Goal: Communication & Community: Answer question/provide support

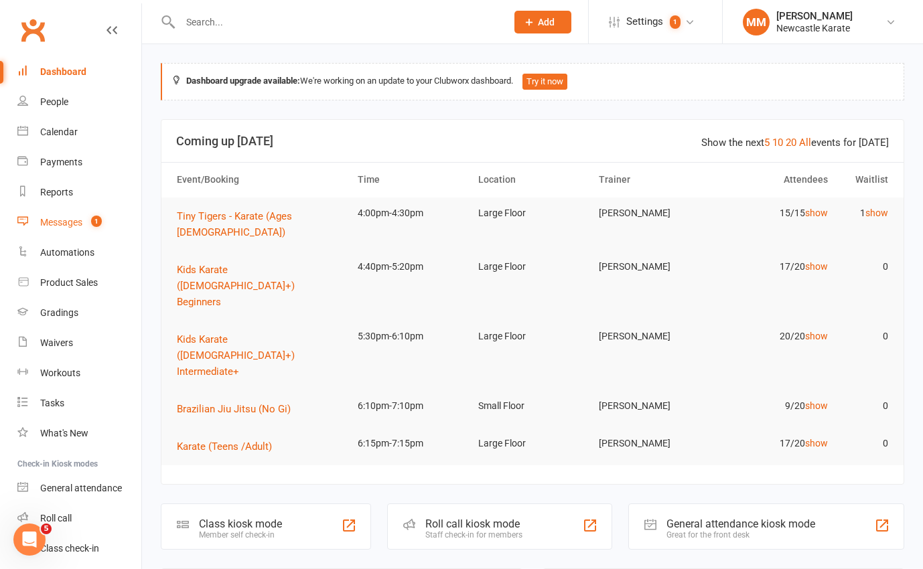
click at [59, 217] on div "Messages" at bounding box center [61, 222] width 42 height 11
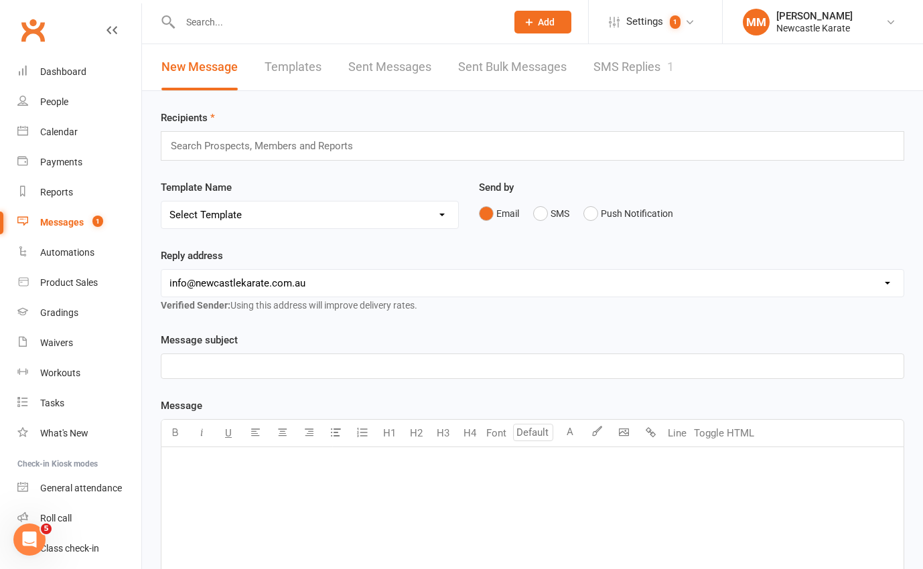
click at [656, 67] on link "SMS Replies 1" at bounding box center [633, 67] width 80 height 46
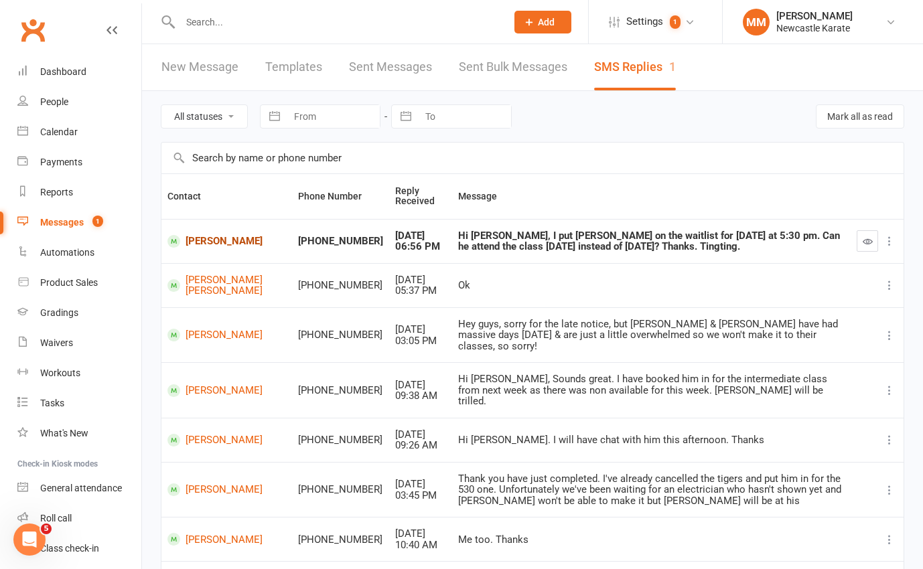
click at [201, 235] on link "Kenneth Zhang" at bounding box center [226, 241] width 119 height 13
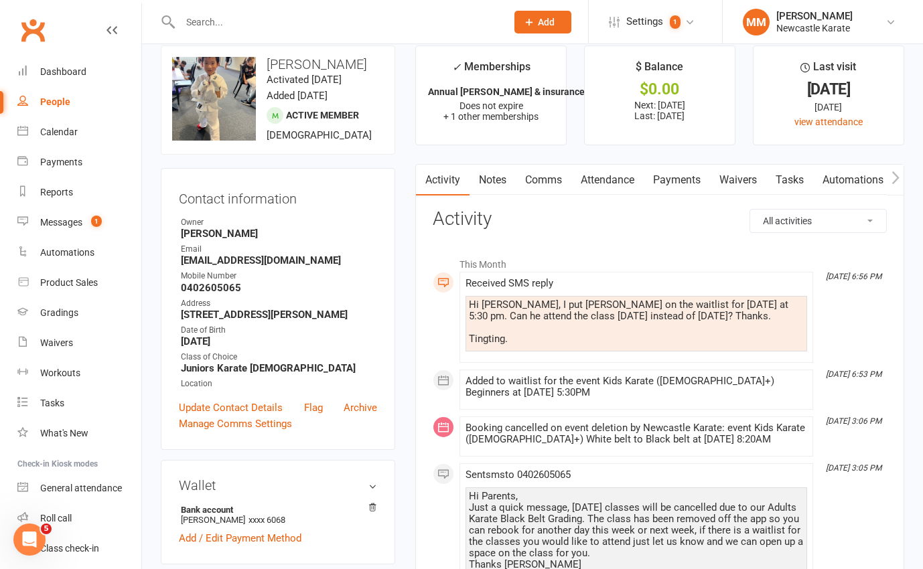
scroll to position [16, 0]
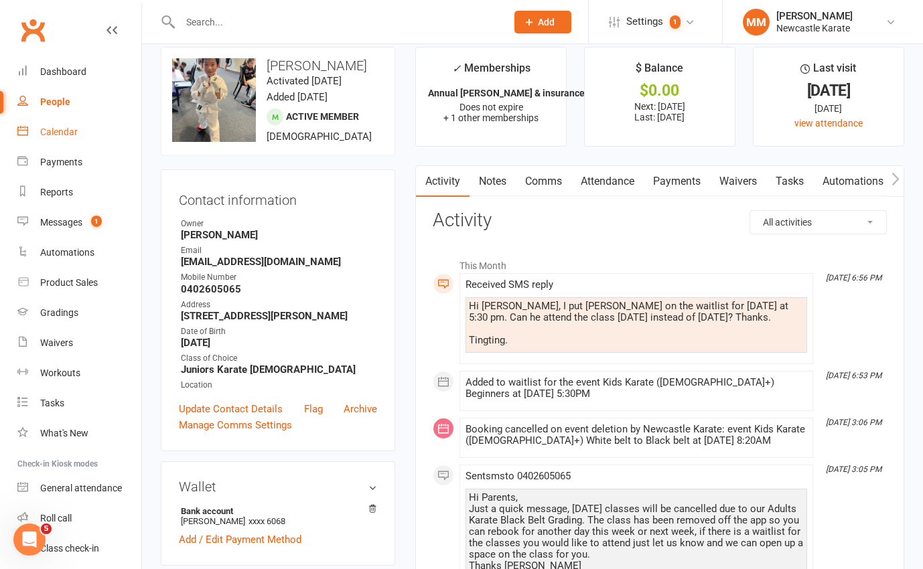
click at [74, 129] on div "Calendar" at bounding box center [58, 132] width 37 height 11
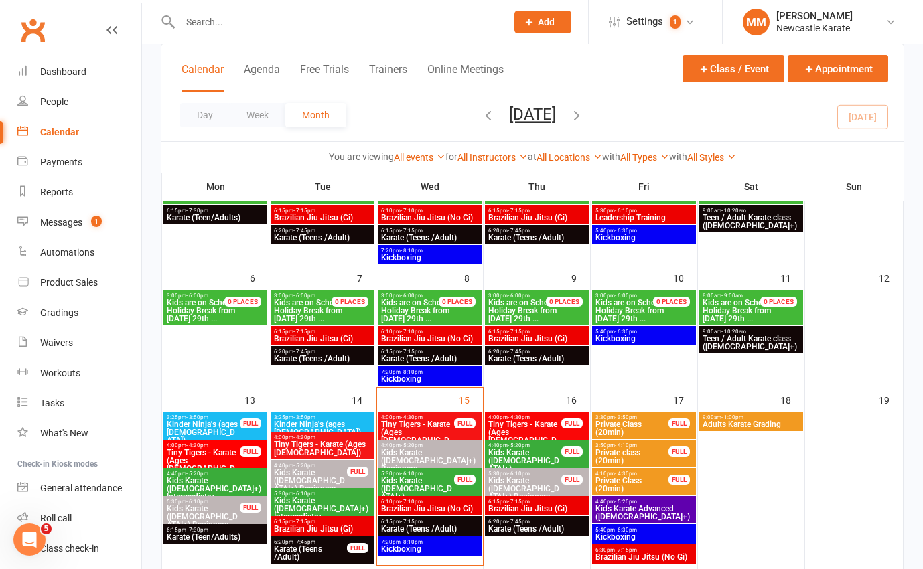
scroll to position [147, 0]
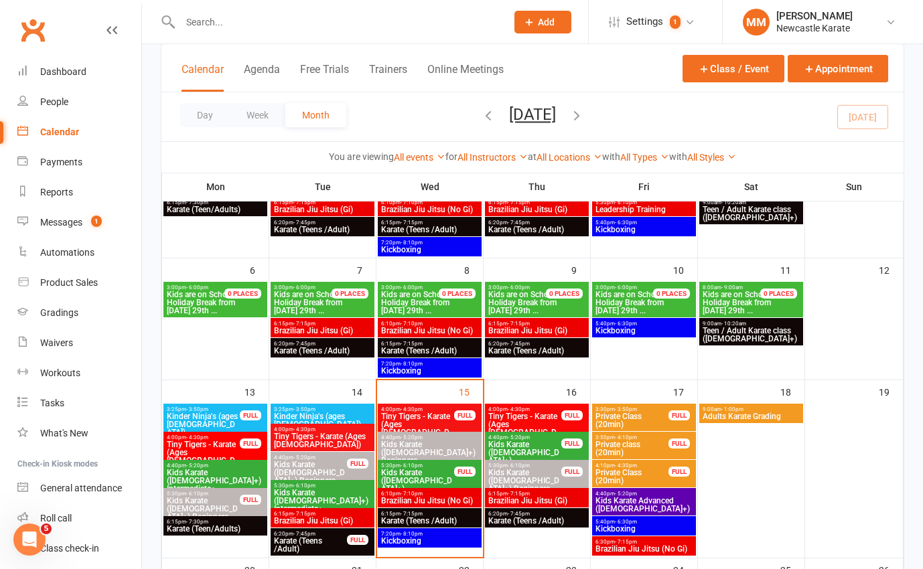
click at [533, 471] on span "Kids Karate ([DEMOGRAPHIC_DATA]+) Beginners" at bounding box center [524, 481] width 74 height 24
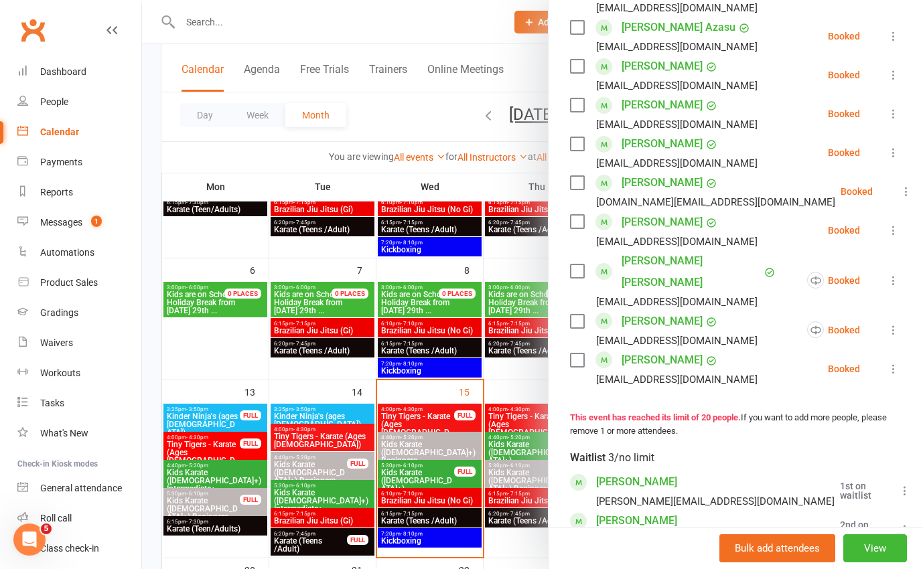
scroll to position [724, 0]
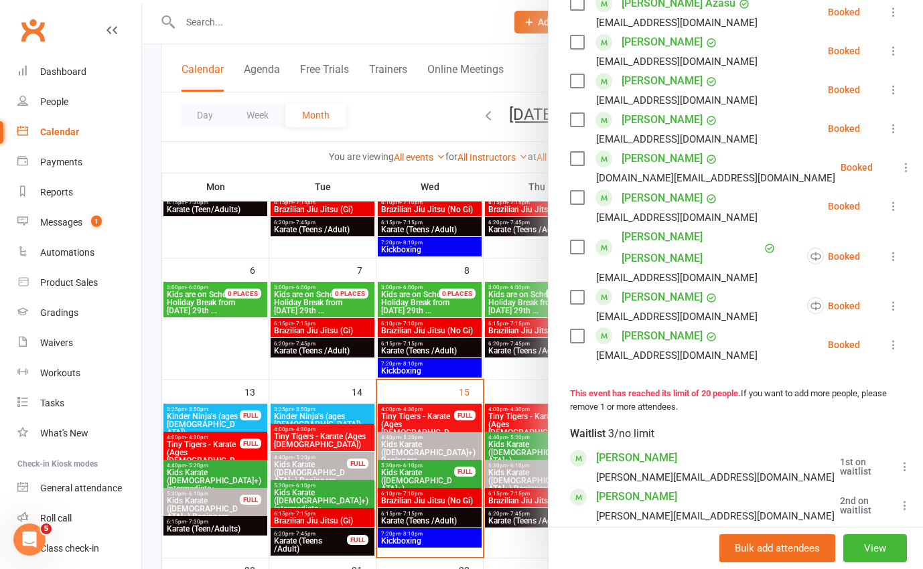
click at [377, 113] on div at bounding box center [532, 284] width 781 height 569
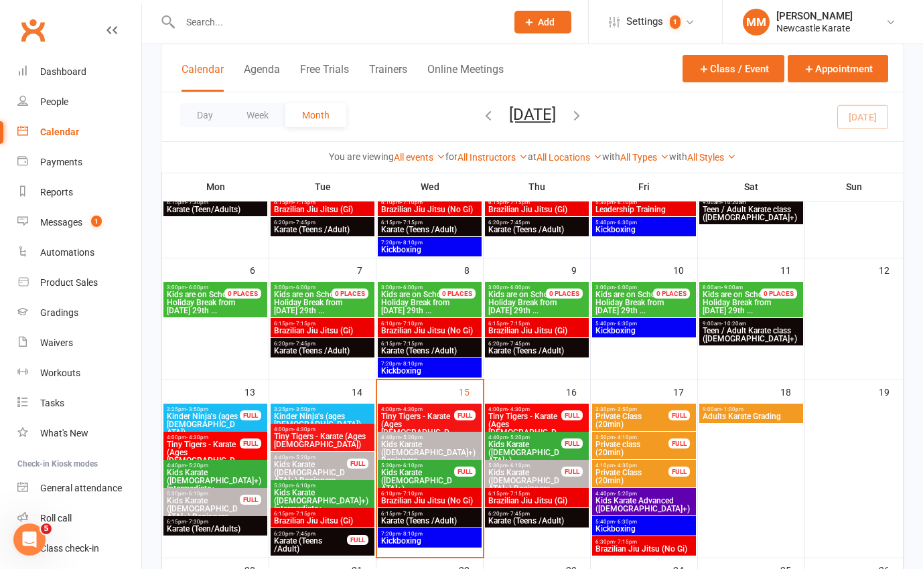
click at [537, 469] on span "Kids Karate ([DEMOGRAPHIC_DATA]+) Beginners" at bounding box center [524, 481] width 74 height 24
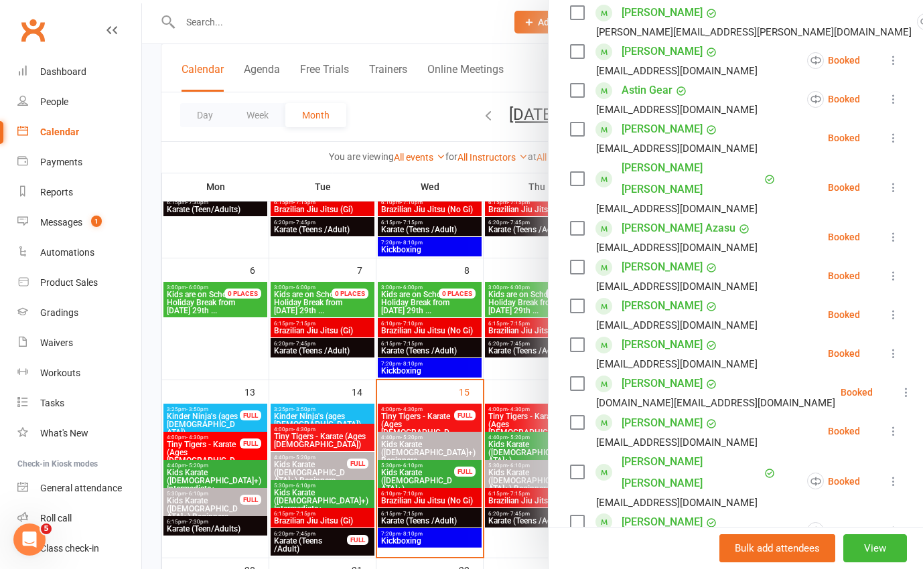
scroll to position [434, 0]
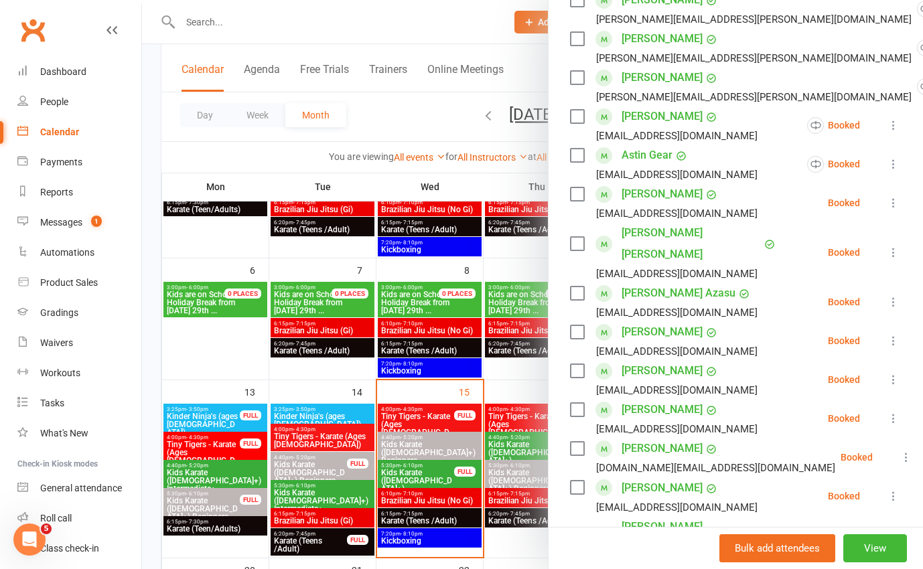
click at [401, 117] on div at bounding box center [532, 284] width 781 height 569
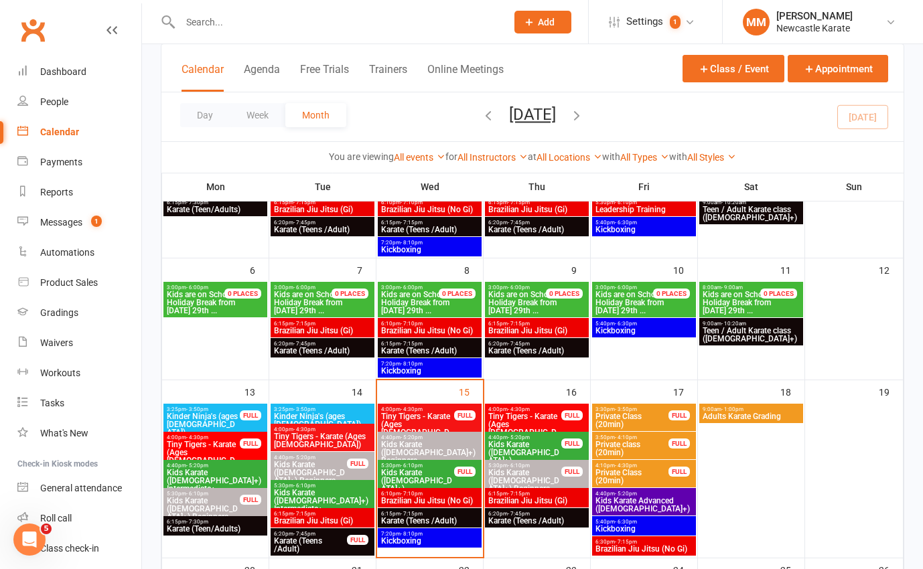
click at [542, 470] on span "Kids Karate ([DEMOGRAPHIC_DATA]+) Beginners" at bounding box center [524, 481] width 74 height 24
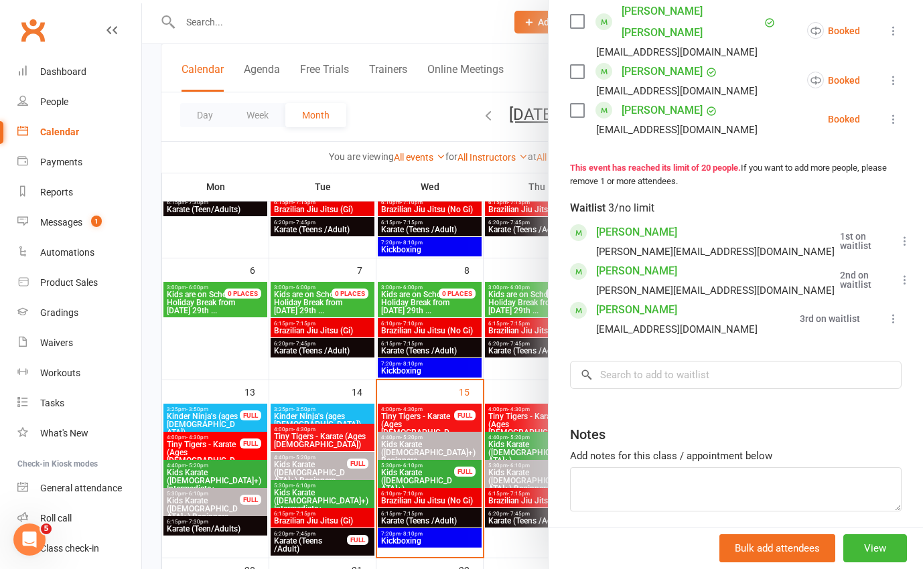
scroll to position [976, 0]
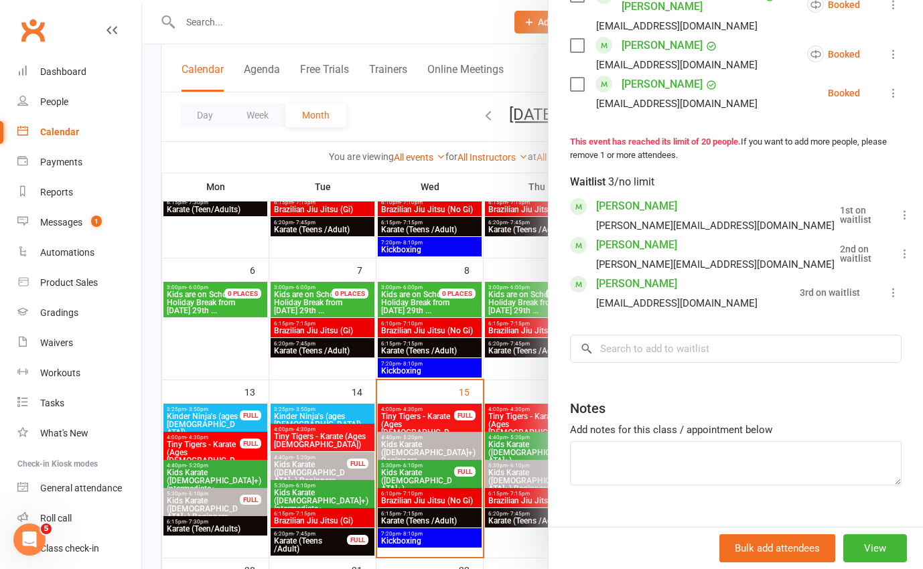
click at [388, 116] on div at bounding box center [532, 284] width 781 height 569
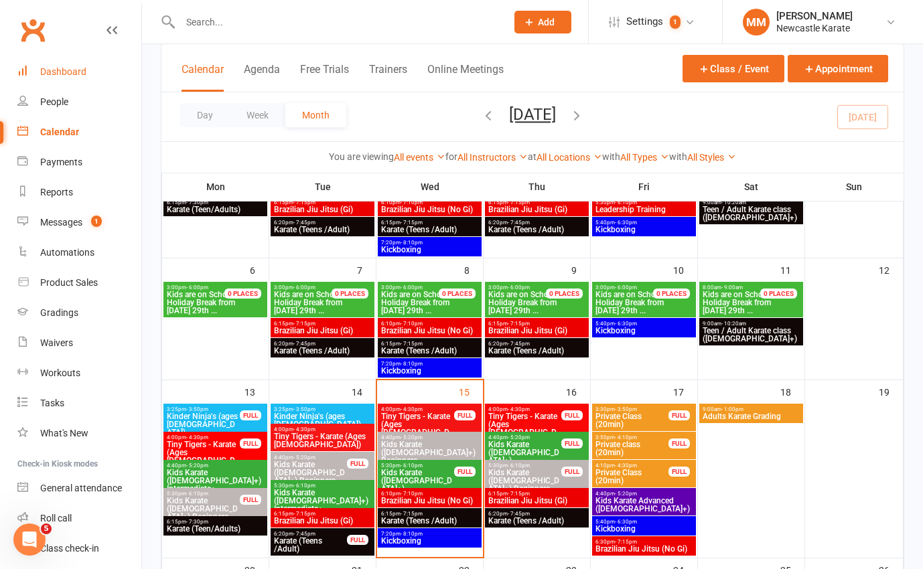
click at [83, 72] on div "Dashboard" at bounding box center [63, 71] width 46 height 11
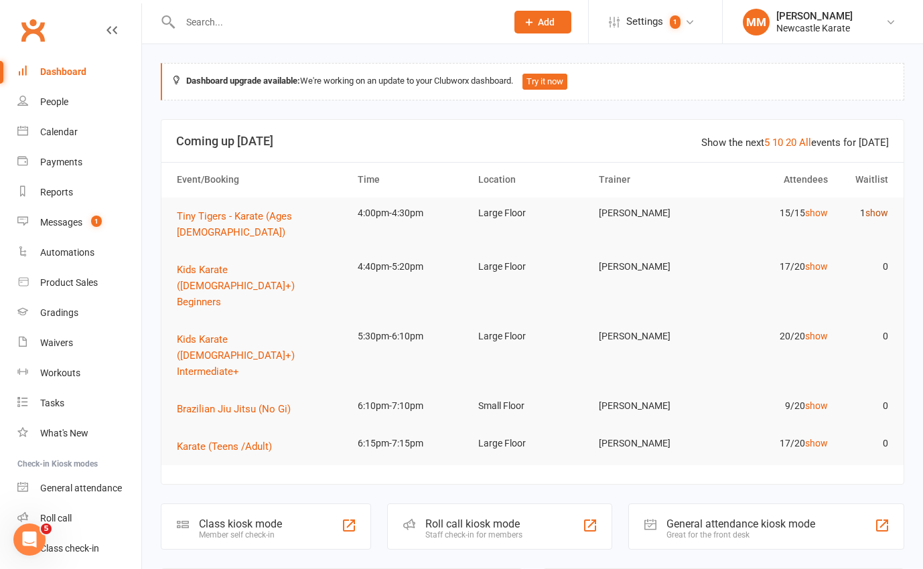
click at [872, 214] on link "show" at bounding box center [876, 213] width 23 height 11
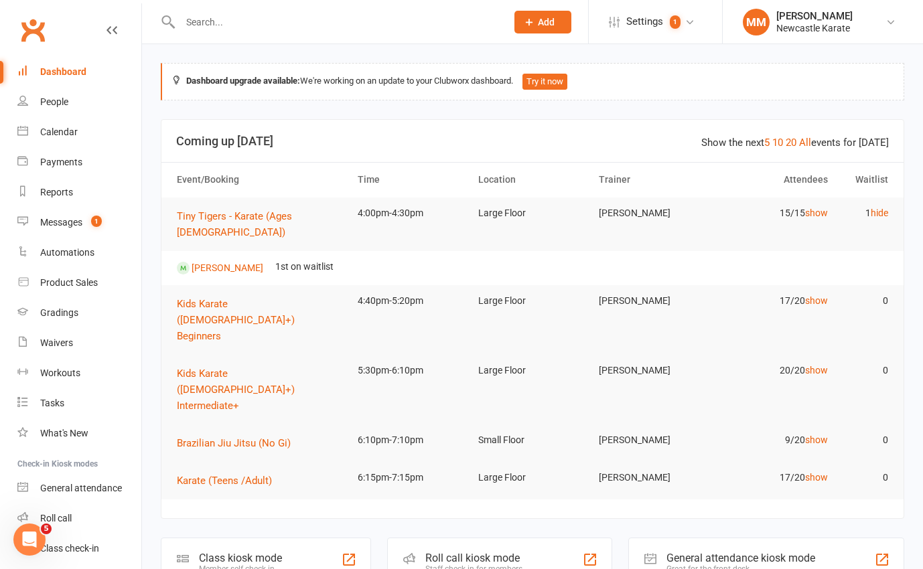
click at [37, 21] on link "Clubworx" at bounding box center [32, 29] width 33 height 33
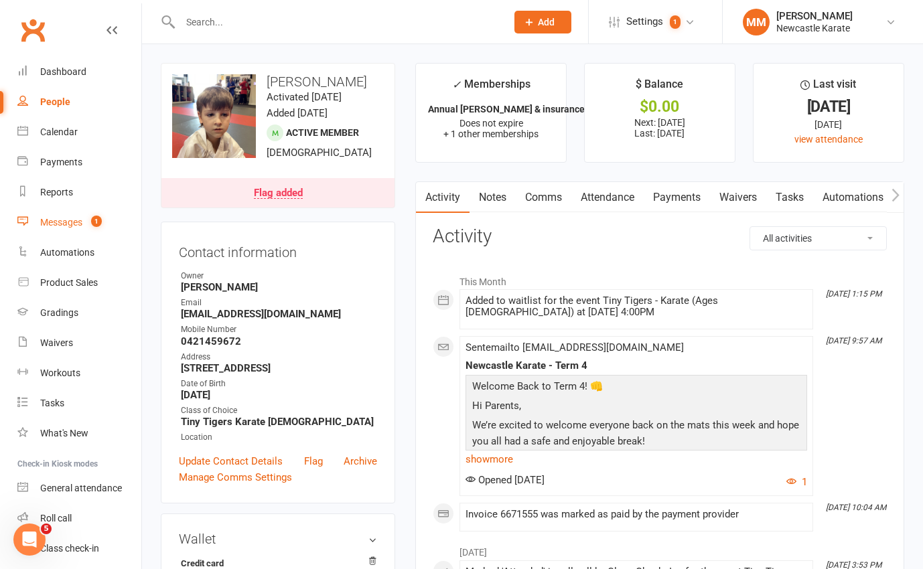
click at [75, 221] on div "Messages" at bounding box center [61, 222] width 42 height 11
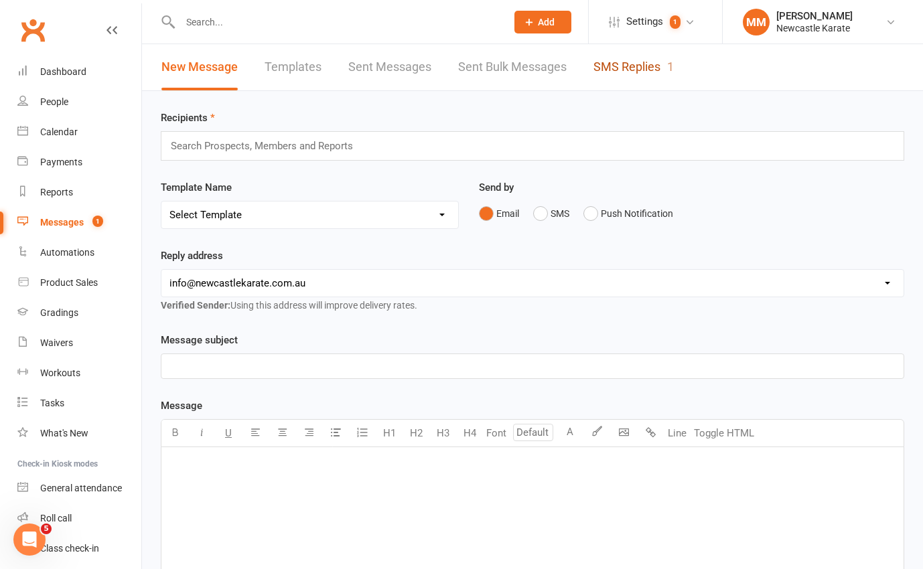
click at [621, 57] on link "SMS Replies 1" at bounding box center [633, 67] width 80 height 46
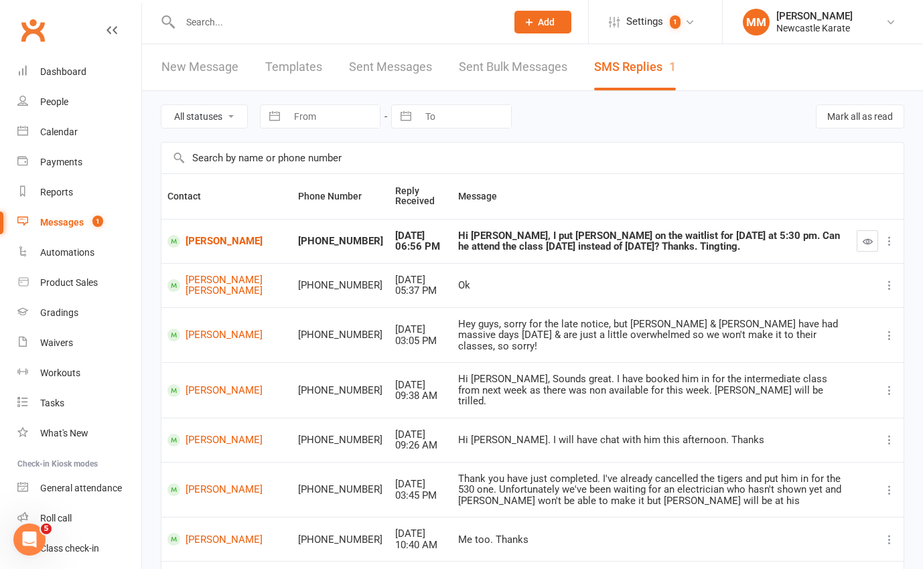
click at [869, 240] on icon "button" at bounding box center [867, 241] width 10 height 10
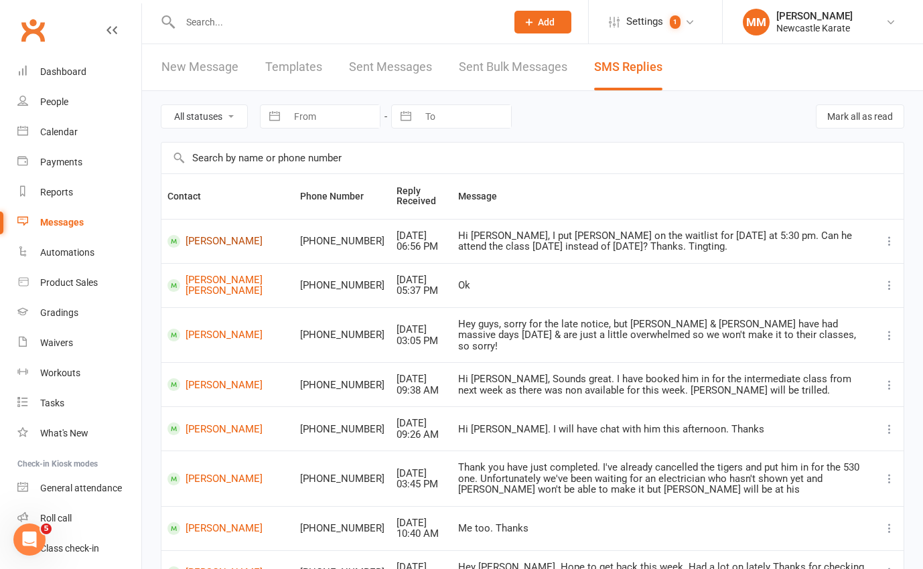
click at [236, 235] on link "[PERSON_NAME]" at bounding box center [227, 241] width 121 height 13
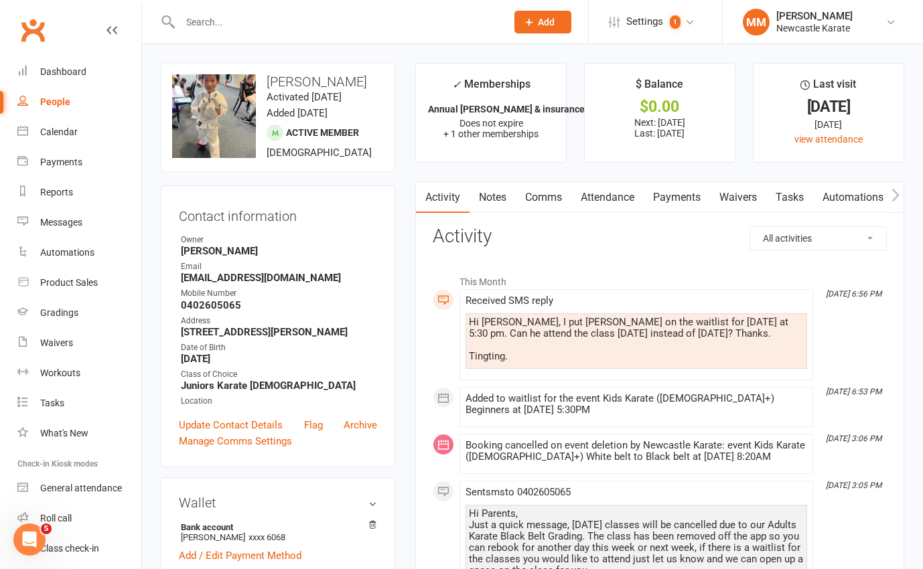
click at [558, 200] on link "Comms" at bounding box center [544, 197] width 56 height 31
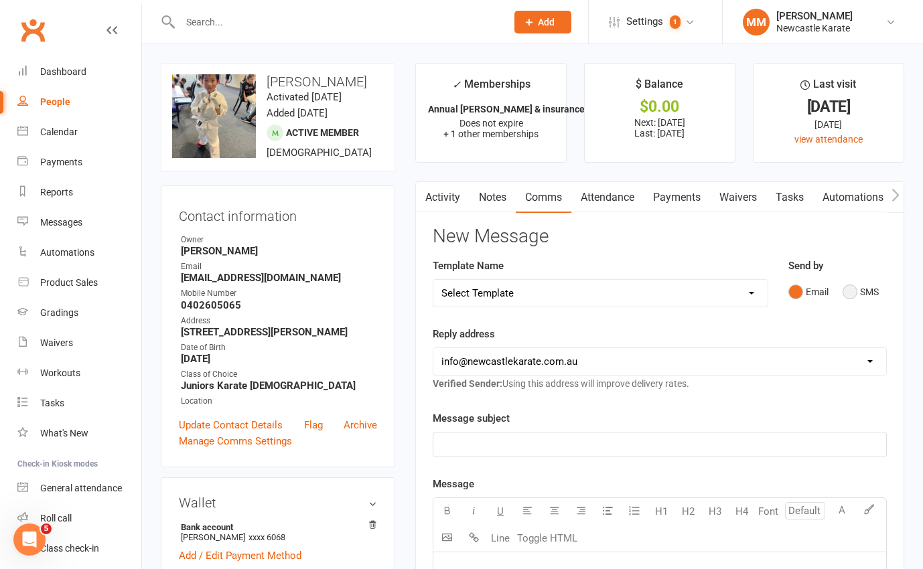
click at [847, 287] on button "SMS" at bounding box center [860, 291] width 36 height 25
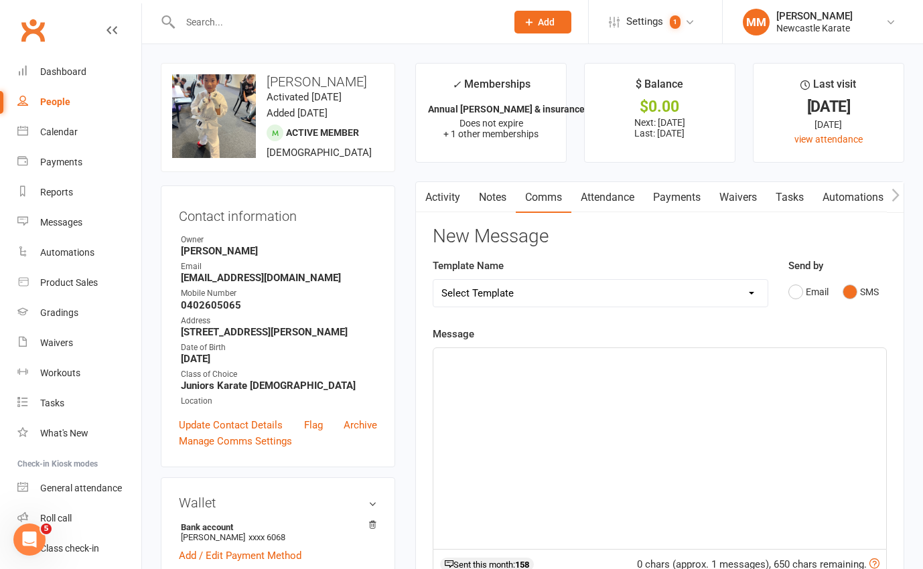
click at [518, 376] on div "﻿" at bounding box center [659, 448] width 453 height 201
click at [519, 360] on span "Hi, he is 3rd on teh waitlist. There is space in todays class though. Can you d…" at bounding box center [634, 360] width 387 height 12
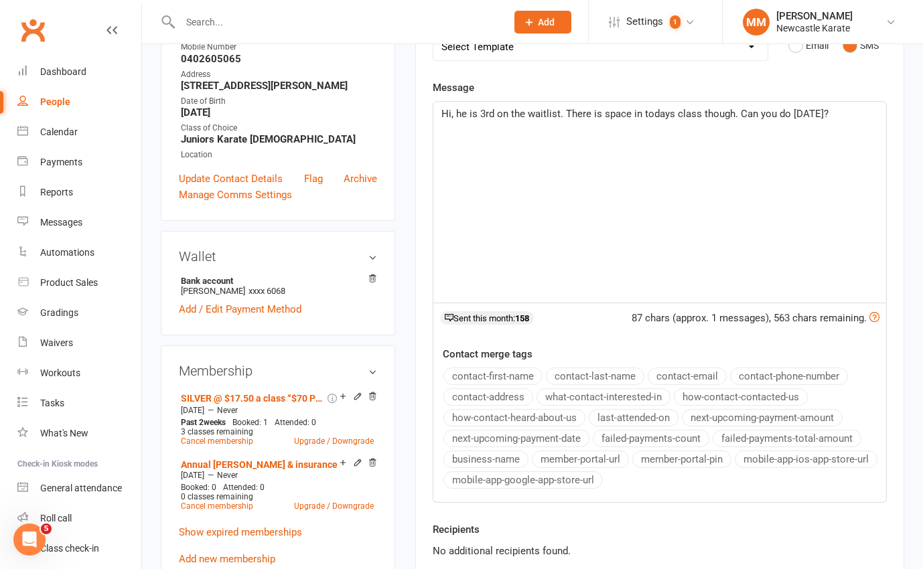
scroll to position [511, 0]
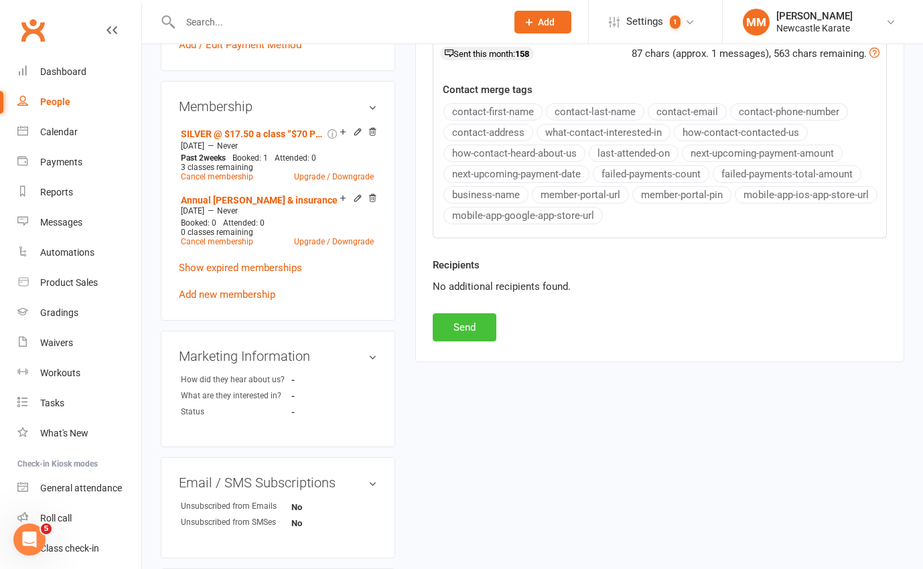
click at [475, 335] on button "Send" at bounding box center [465, 327] width 64 height 28
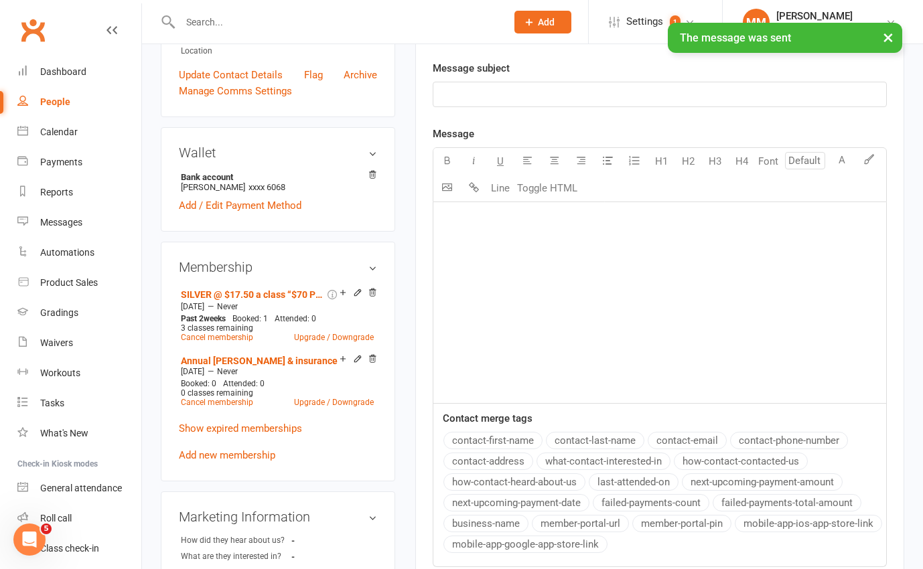
scroll to position [281, 0]
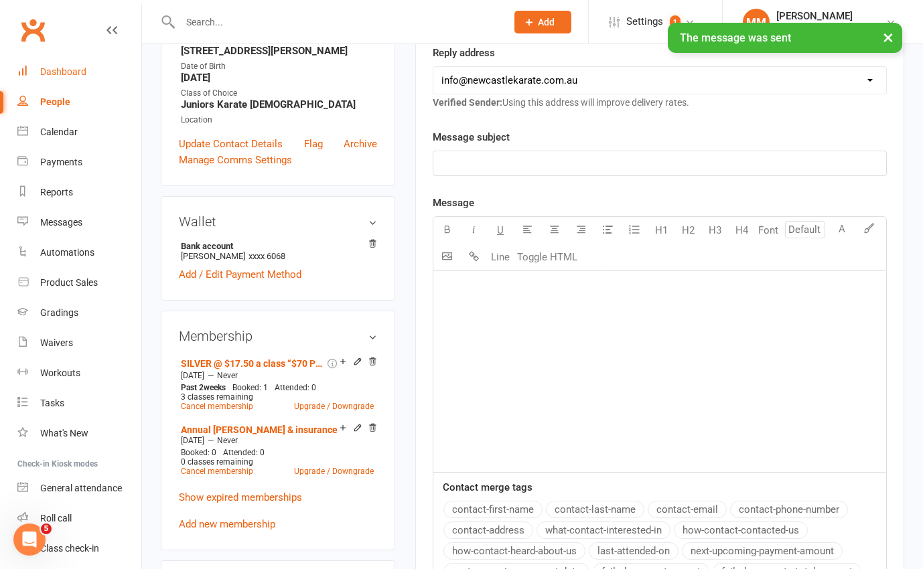
click at [60, 70] on div "Dashboard" at bounding box center [63, 71] width 46 height 11
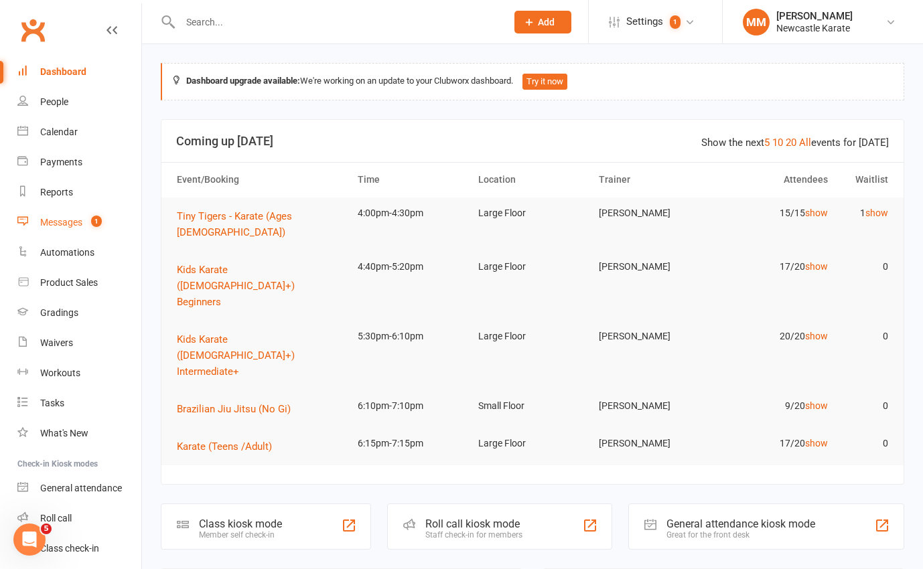
click at [81, 222] on div "Messages" at bounding box center [61, 222] width 42 height 11
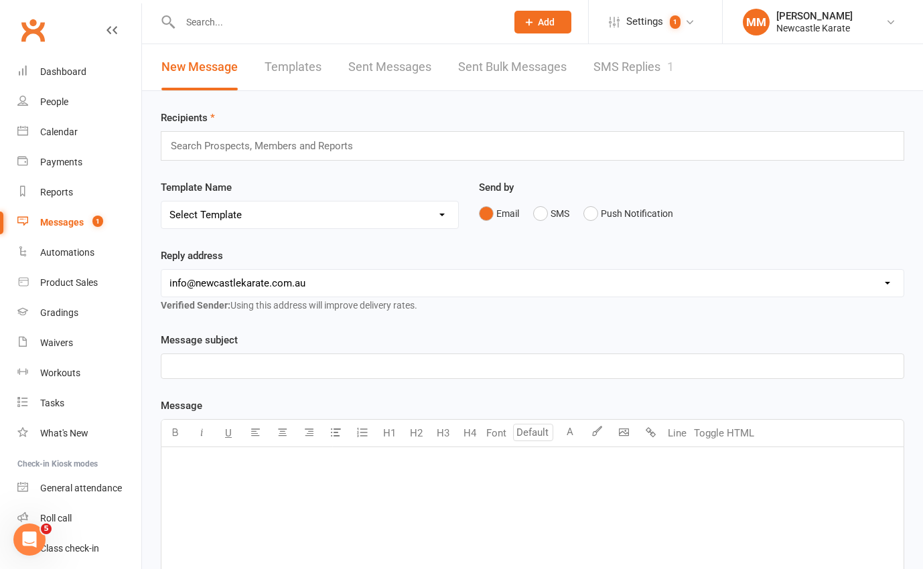
click at [654, 62] on link "SMS Replies 1" at bounding box center [633, 67] width 80 height 46
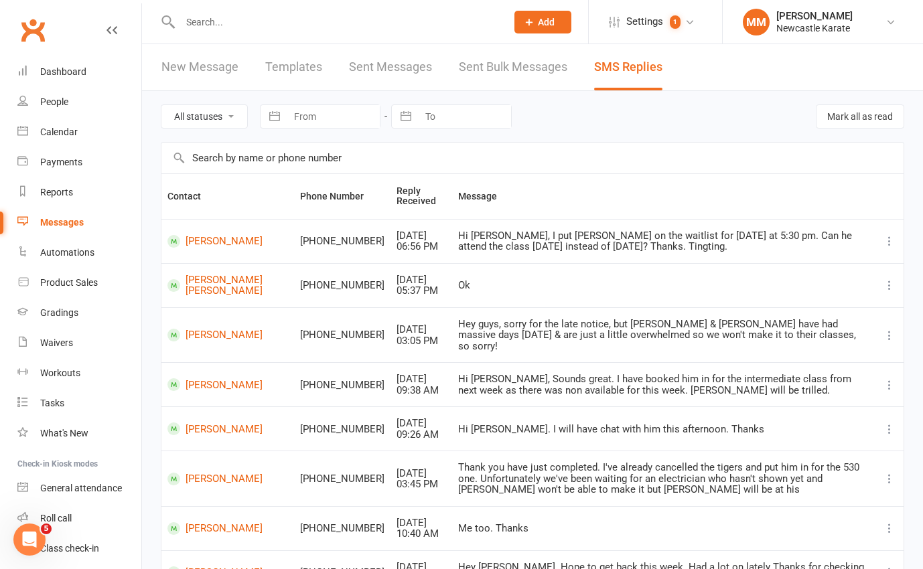
click at [38, 26] on link "Clubworx" at bounding box center [32, 29] width 33 height 33
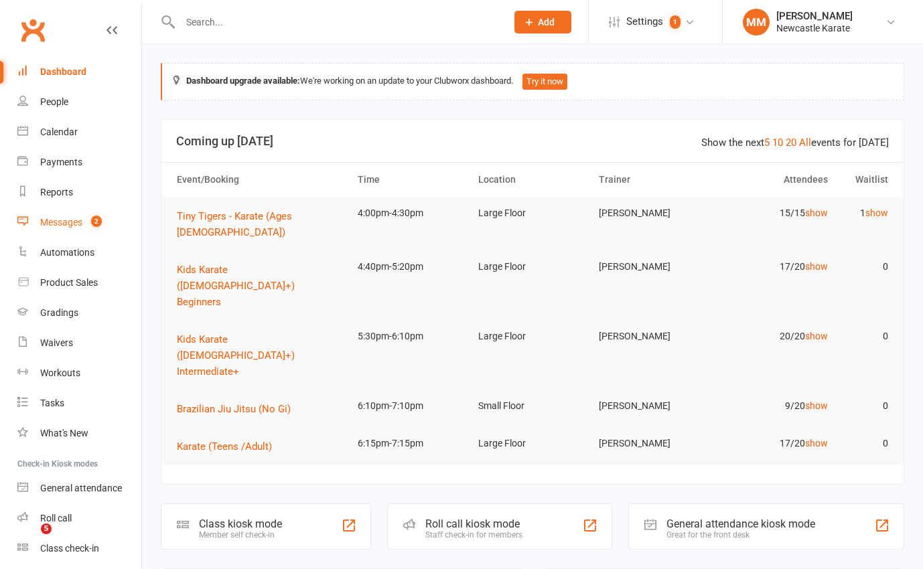
click at [79, 226] on div "Messages" at bounding box center [61, 222] width 42 height 11
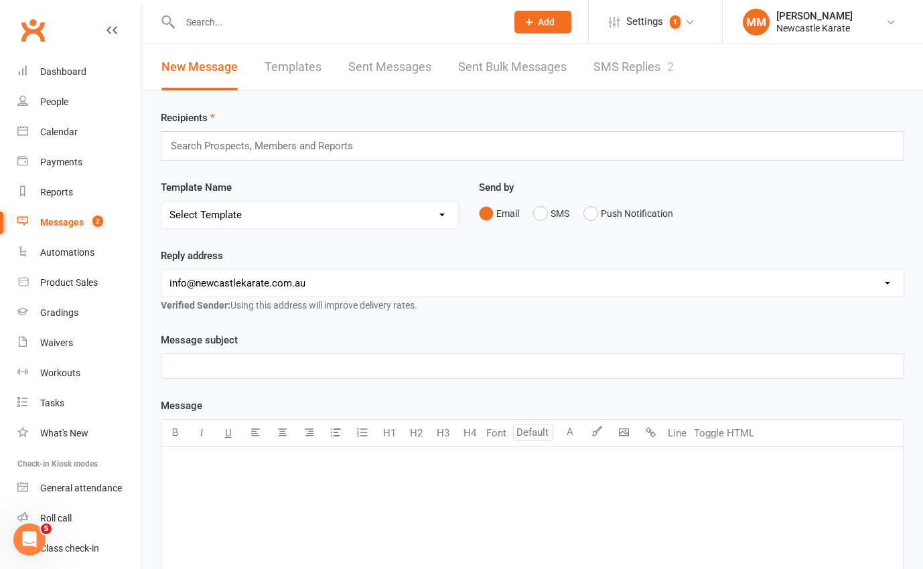
click at [638, 78] on link "SMS Replies 2" at bounding box center [633, 67] width 80 height 46
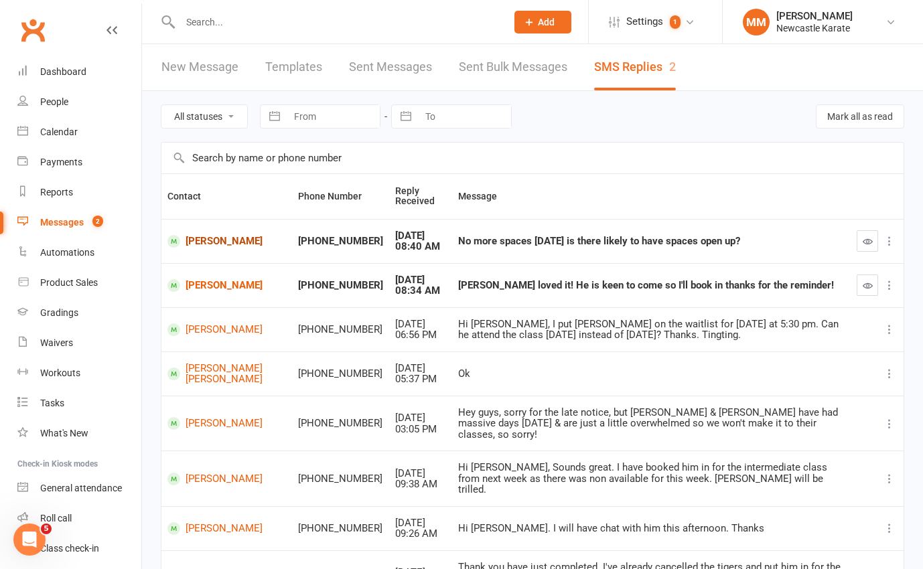
click at [221, 244] on link "[PERSON_NAME]" at bounding box center [226, 241] width 119 height 13
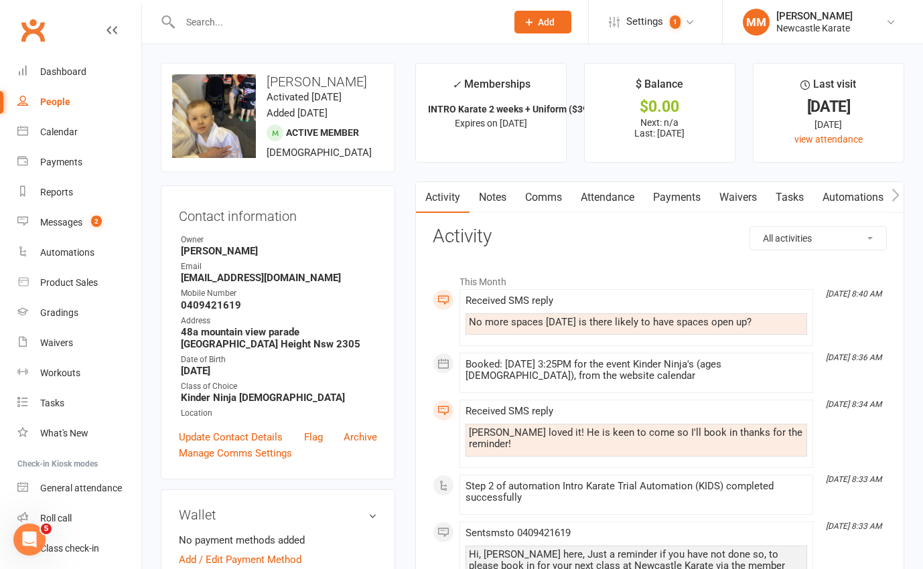
click at [615, 202] on link "Attendance" at bounding box center [607, 197] width 72 height 31
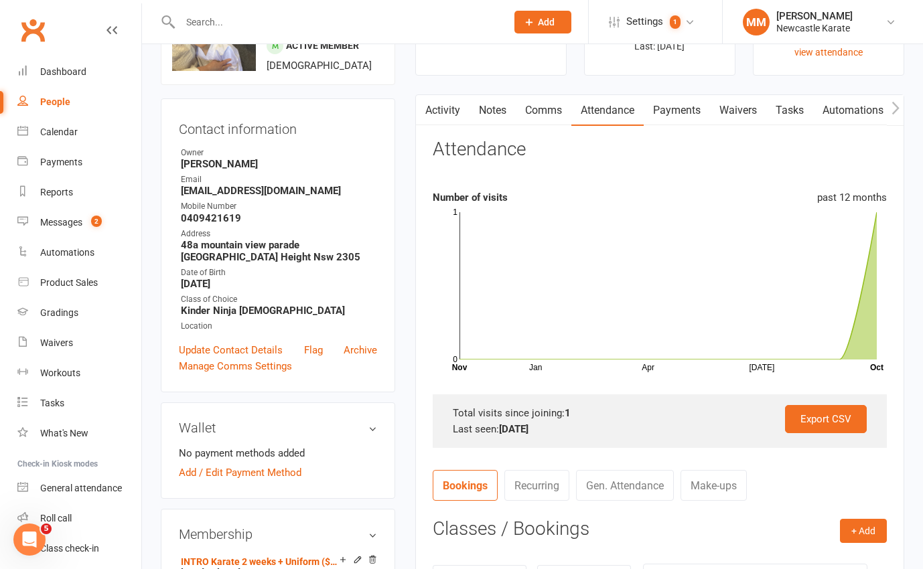
scroll to position [362, 0]
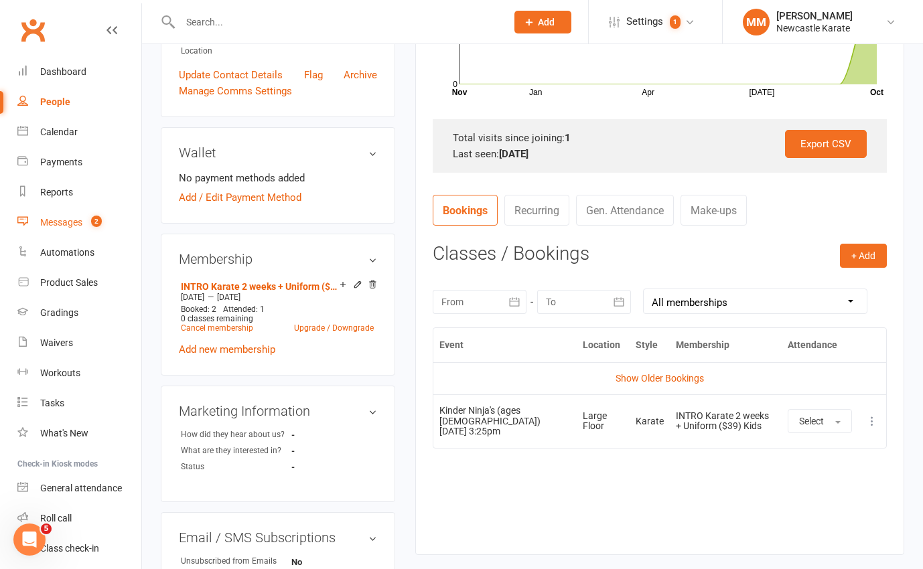
click at [86, 223] on count-badge "2" at bounding box center [92, 222] width 17 height 11
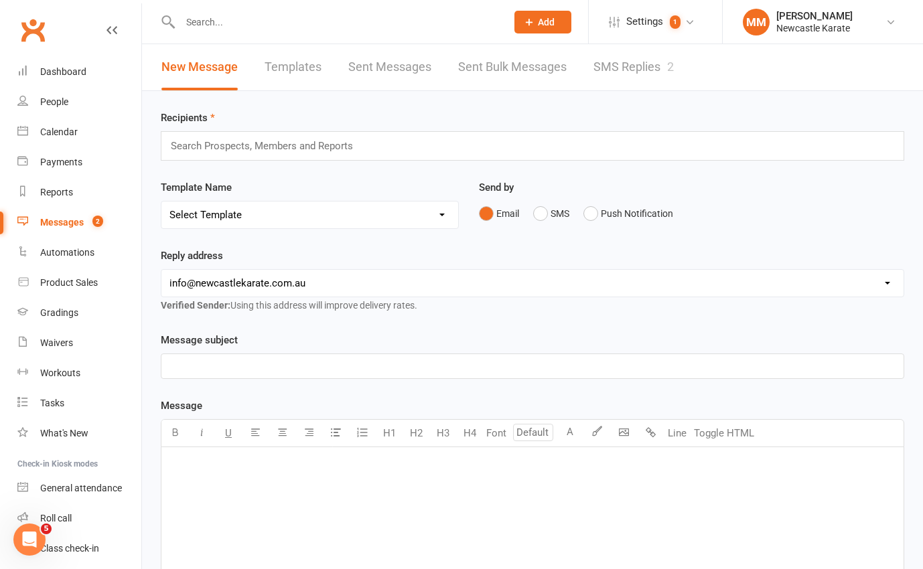
click at [657, 66] on link "SMS Replies 2" at bounding box center [633, 67] width 80 height 46
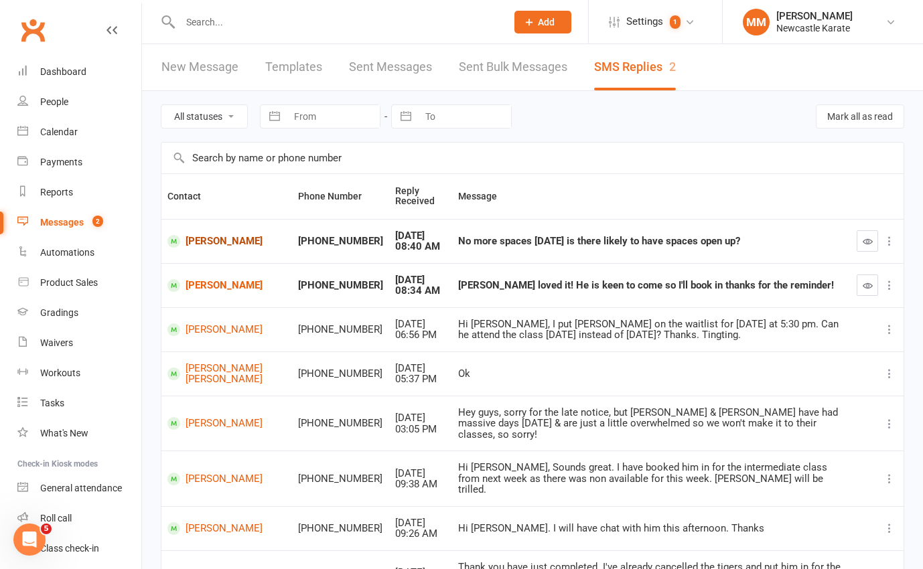
click at [217, 240] on link "[PERSON_NAME]" at bounding box center [226, 241] width 119 height 13
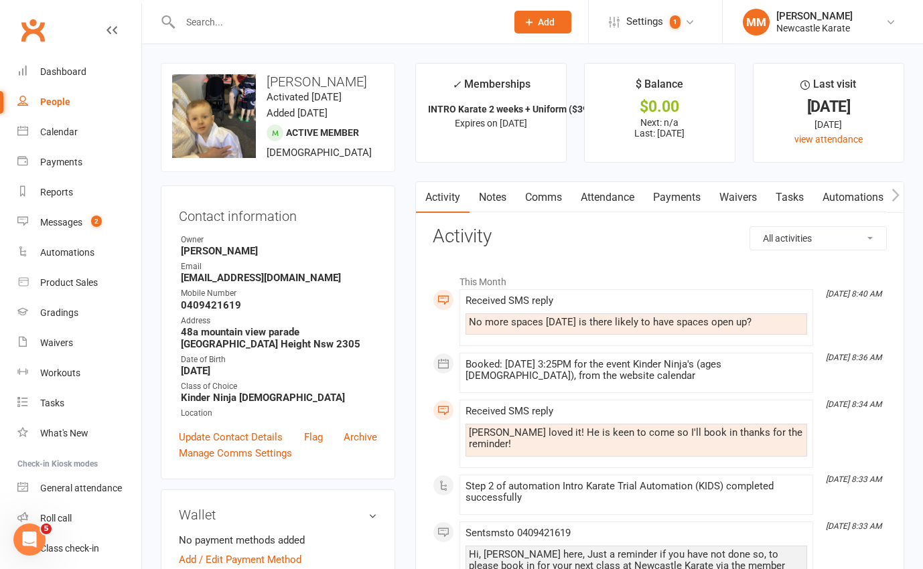
click at [542, 195] on link "Comms" at bounding box center [544, 197] width 56 height 31
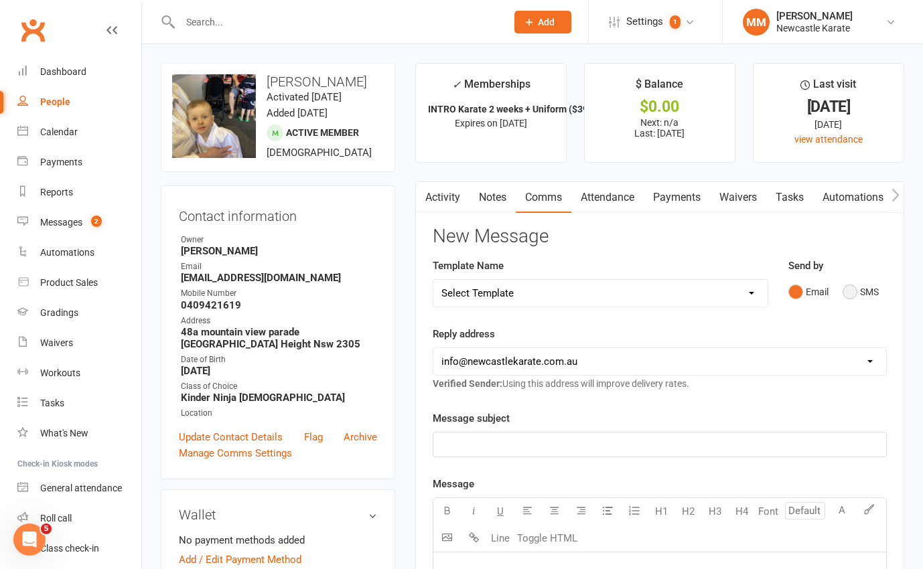
click at [848, 285] on button "SMS" at bounding box center [860, 291] width 36 height 25
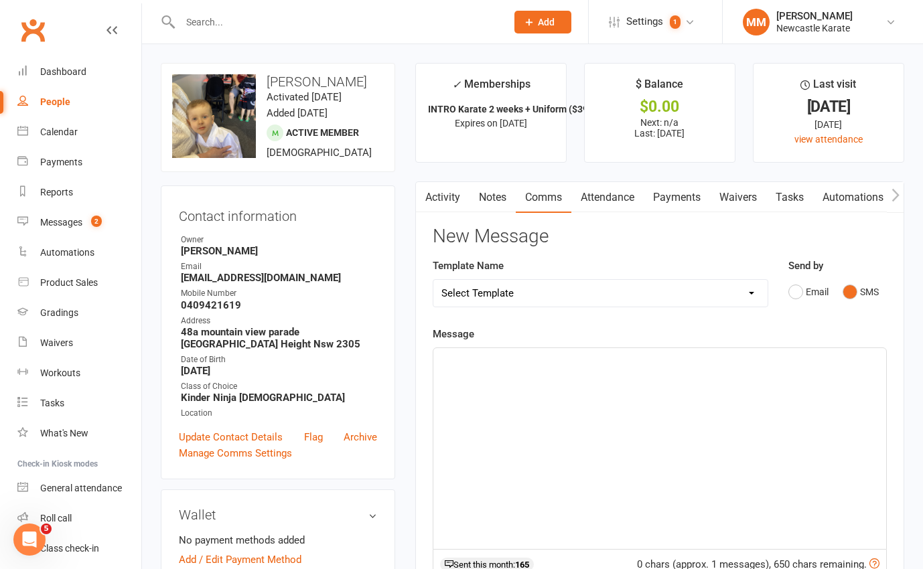
click at [530, 372] on div "﻿" at bounding box center [659, 448] width 453 height 201
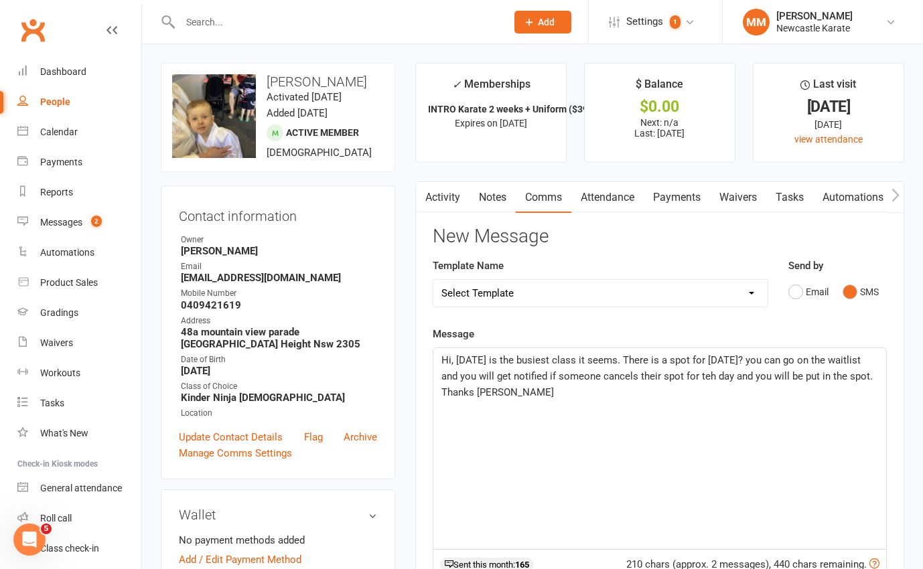
click at [704, 376] on span "Hi, Monday is the busiest class it seems. There is a spot for tuesday? you can …" at bounding box center [658, 376] width 434 height 44
click at [712, 358] on span "Hi, Monday is the busiest class it seems. There is a spot for tuesday? you can …" at bounding box center [658, 376] width 434 height 44
drag, startPoint x: 562, startPoint y: 363, endPoint x: 578, endPoint y: 362, distance: 16.1
click at [578, 362] on span "Hi, Monday is the busiest class it seems. There is a spot for Tuesday? you can …" at bounding box center [658, 376] width 434 height 44
click at [610, 361] on span "Hi, Monday is the busiest day it seems. There is a spot for Tuesday? you can go…" at bounding box center [657, 376] width 432 height 44
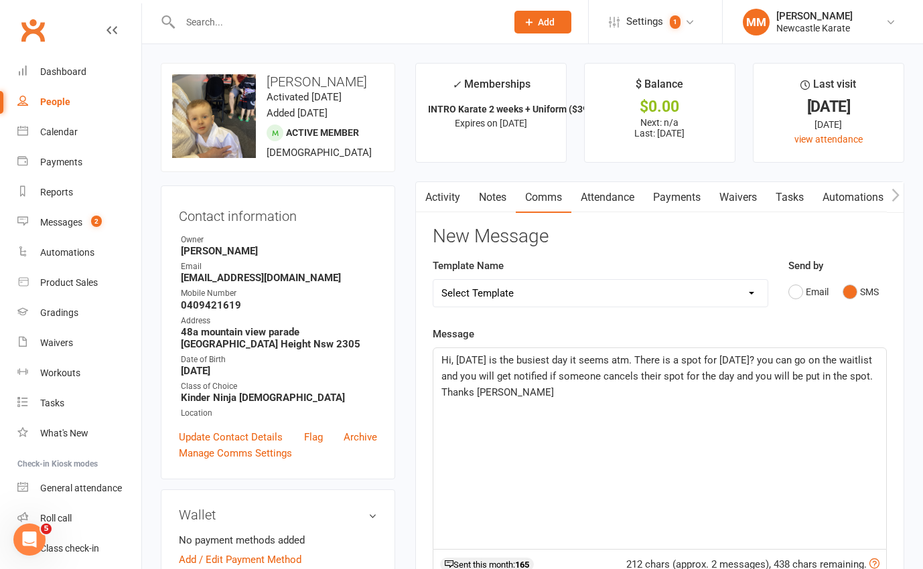
click at [767, 362] on span "Hi, Monday is the busiest day it seems atm. There is a spot for Tuesday? you ca…" at bounding box center [658, 376] width 434 height 44
click at [767, 361] on span "Hi, Monday is the busiest day it seems atm. There is a spot for Tuesday? you ca…" at bounding box center [658, 376] width 434 height 44
click at [474, 371] on span "Hi, Monday is the busiest day it seems atm. There is a spot for Tuesday? or you…" at bounding box center [654, 376] width 427 height 44
click at [518, 396] on span "Hi, Monday is the busiest day it seems atm. There is a spot for Tuesday? or you…" at bounding box center [658, 376] width 435 height 44
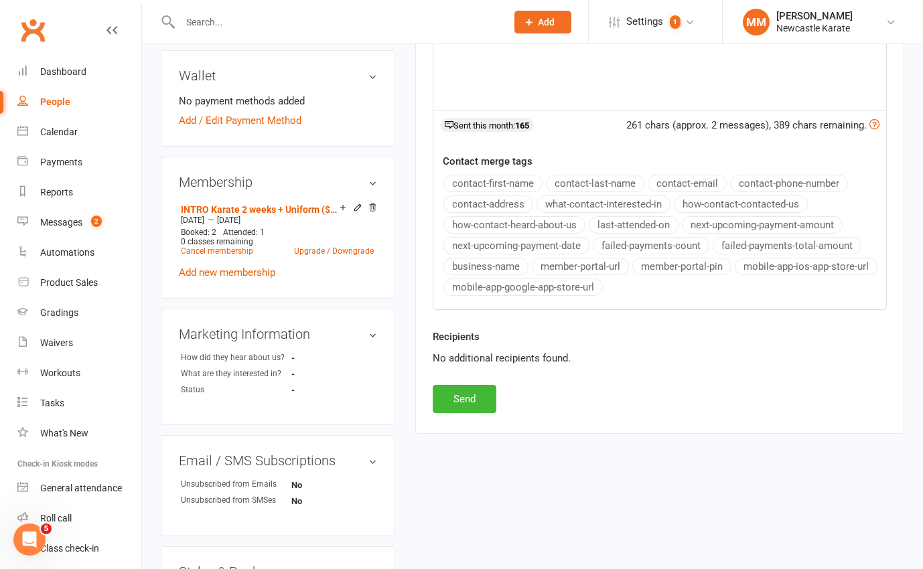
scroll to position [441, 0]
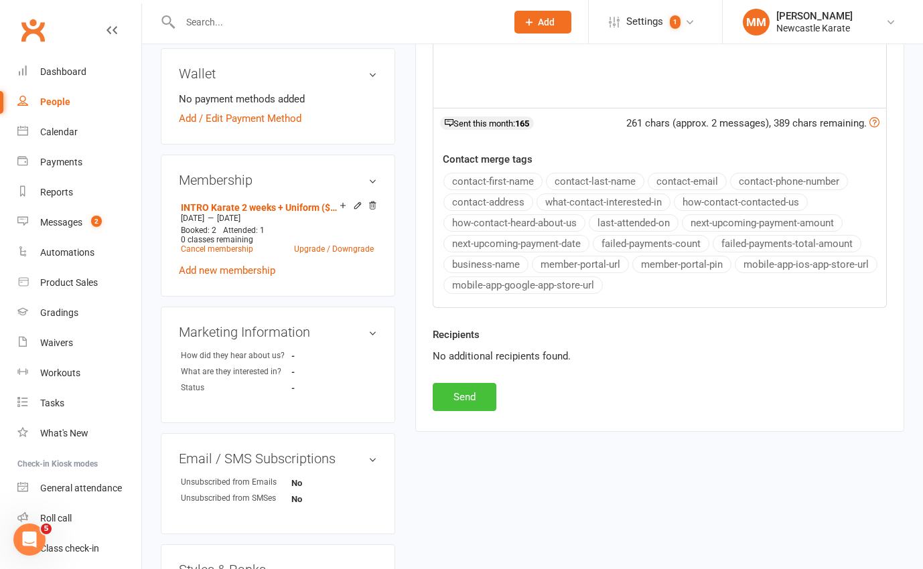
drag, startPoint x: 465, startPoint y: 402, endPoint x: 474, endPoint y: 400, distance: 8.9
click at [465, 402] on button "Send" at bounding box center [465, 397] width 64 height 28
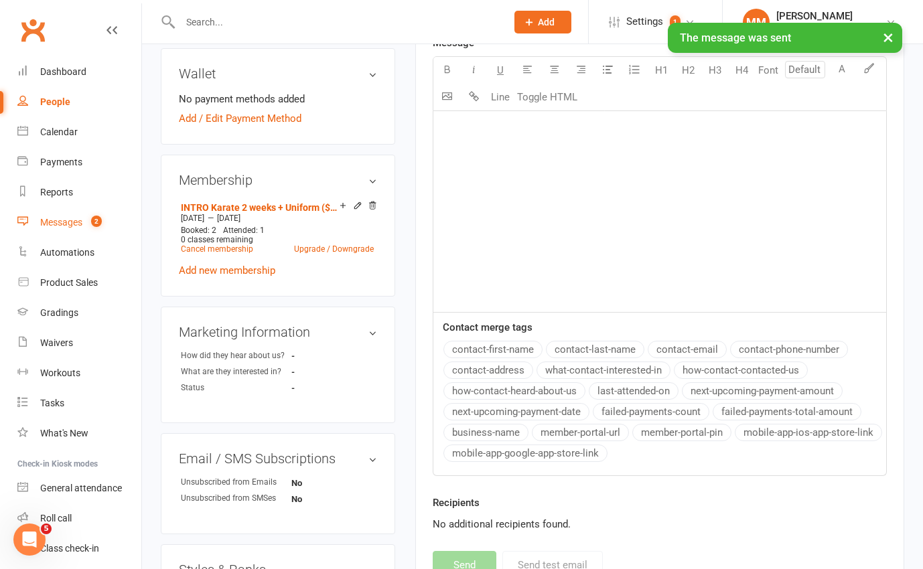
click at [67, 217] on div "Messages" at bounding box center [61, 222] width 42 height 11
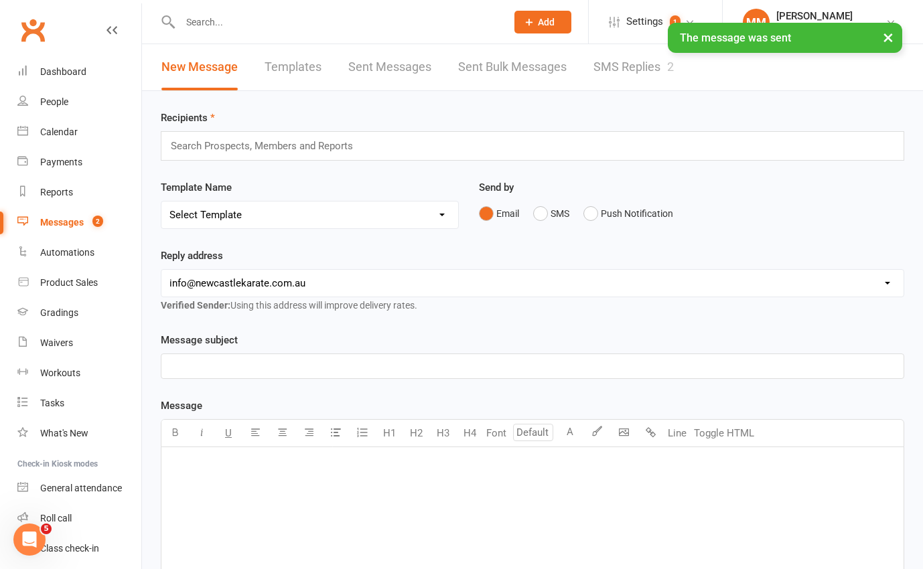
click at [639, 64] on link "SMS Replies 2" at bounding box center [633, 67] width 80 height 46
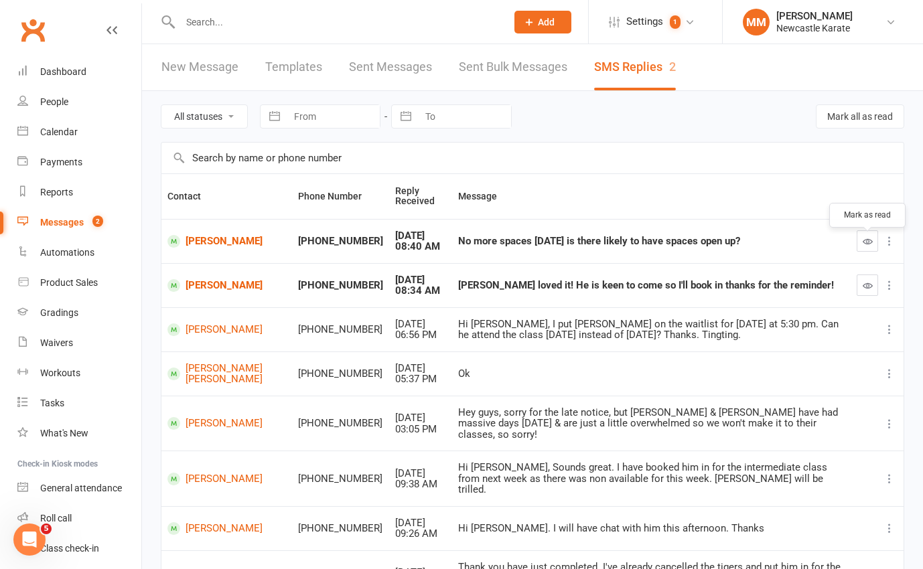
click at [865, 241] on icon "button" at bounding box center [867, 241] width 10 height 10
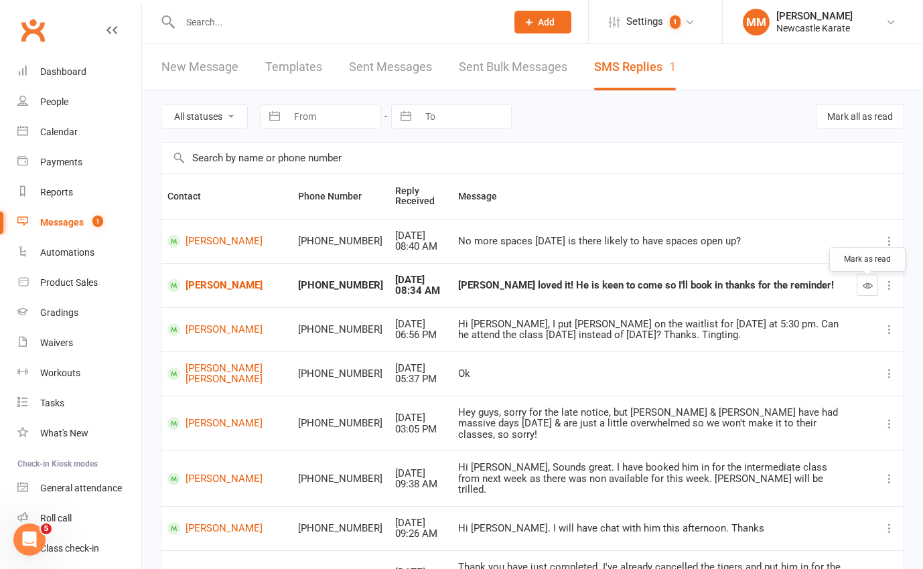
click at [859, 289] on button "button" at bounding box center [866, 285] width 21 height 21
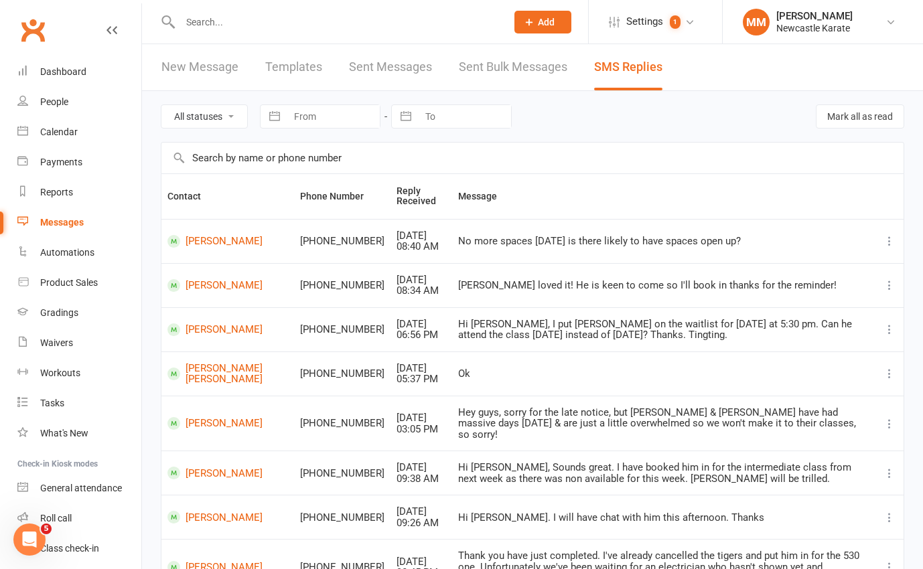
click at [25, 28] on link "Clubworx" at bounding box center [32, 29] width 33 height 33
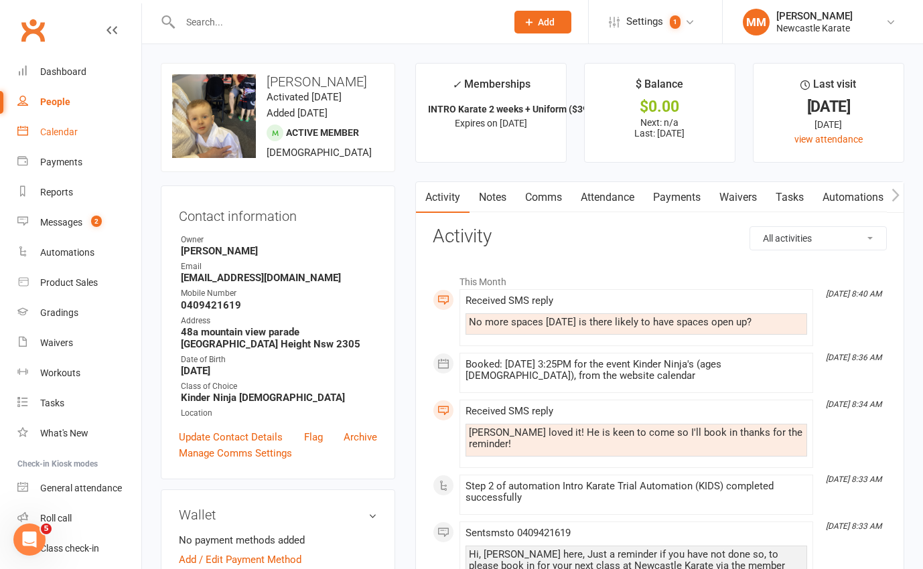
click at [56, 131] on div "Calendar" at bounding box center [58, 132] width 37 height 11
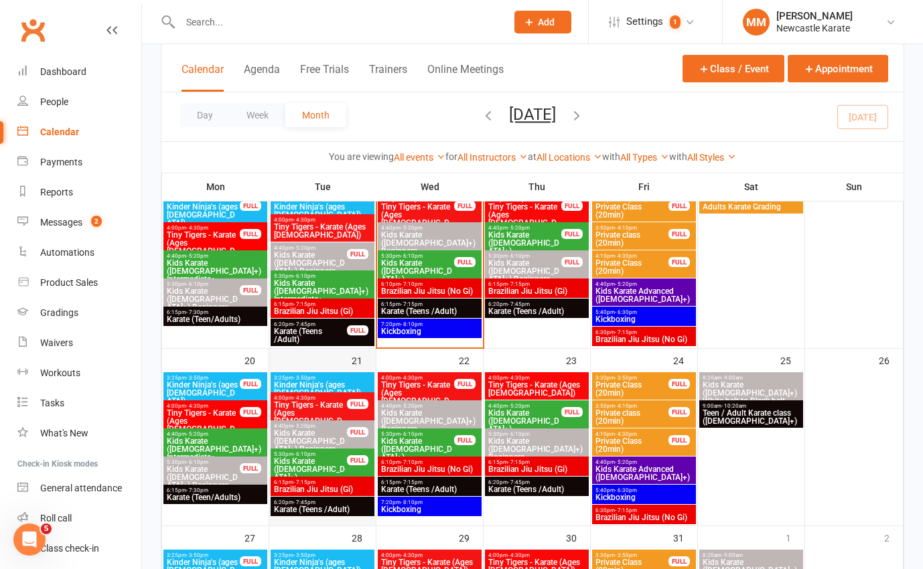
scroll to position [220, 0]
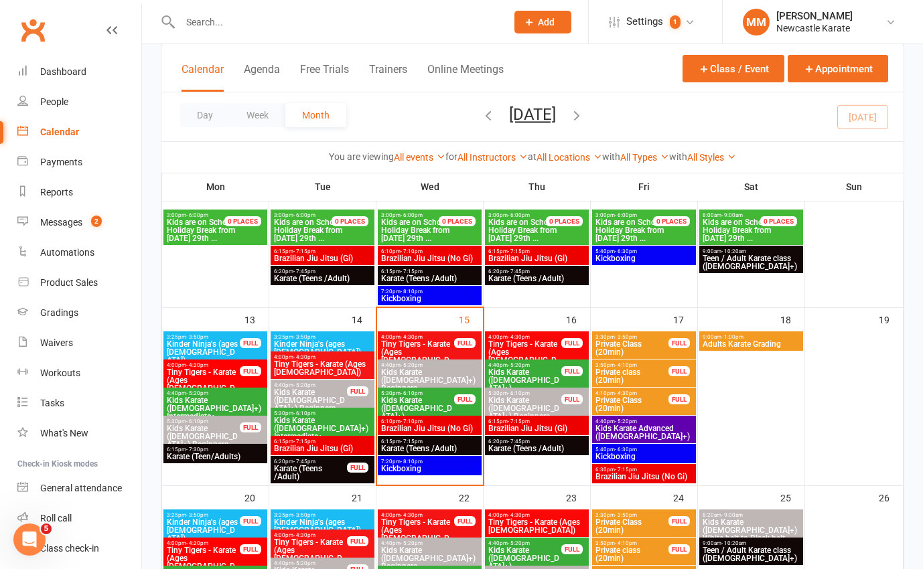
click at [323, 332] on div "3:25pm - 3:50pm Kinder Ninja's (ages [DEMOGRAPHIC_DATA])" at bounding box center [322, 344] width 104 height 27
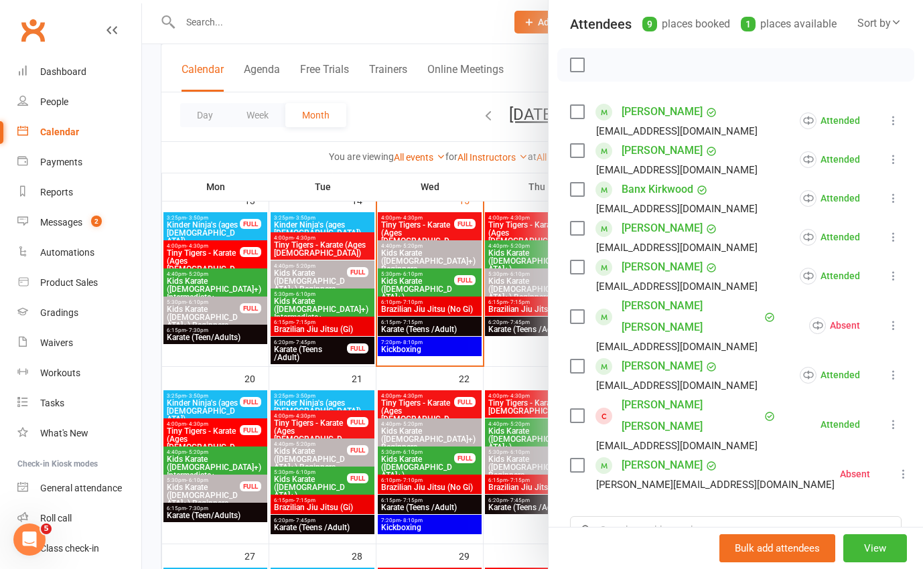
scroll to position [340, 0]
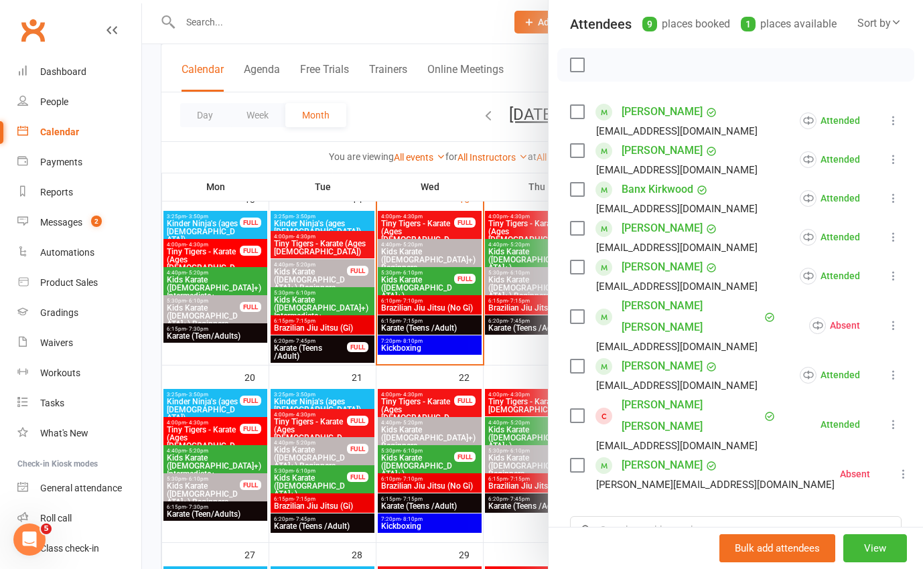
click at [329, 395] on div at bounding box center [532, 284] width 781 height 569
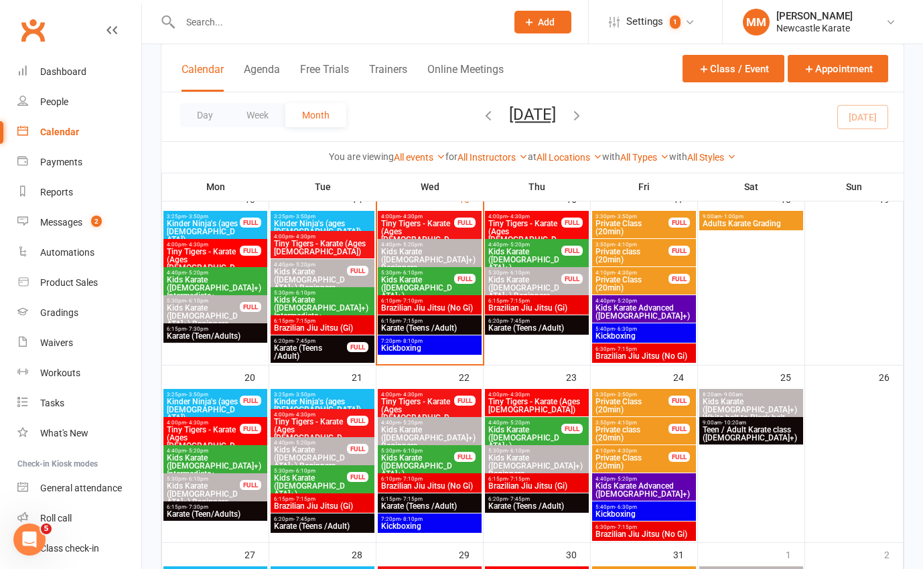
click at [327, 398] on span "Kinder Ninja's (ages [DEMOGRAPHIC_DATA])" at bounding box center [322, 406] width 98 height 16
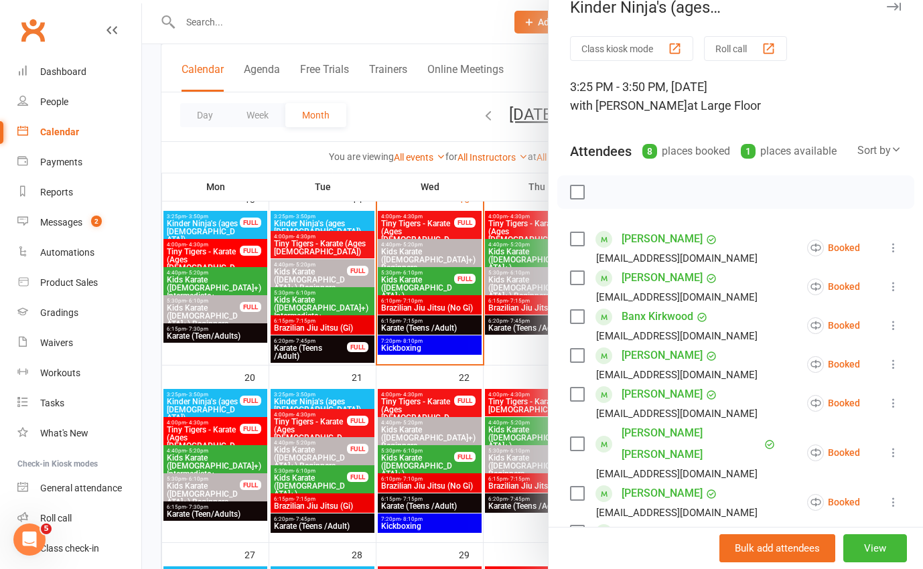
scroll to position [23, 0]
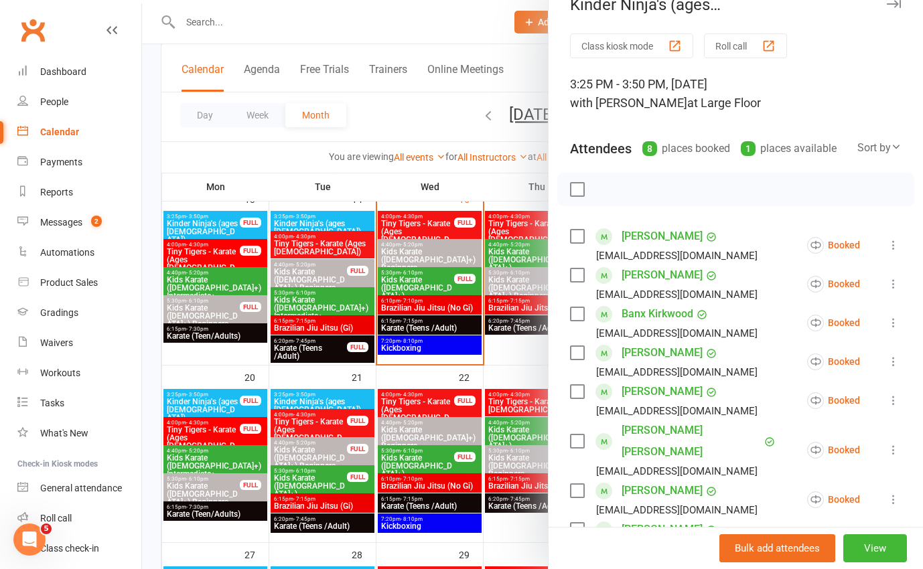
click at [202, 397] on div at bounding box center [532, 284] width 781 height 569
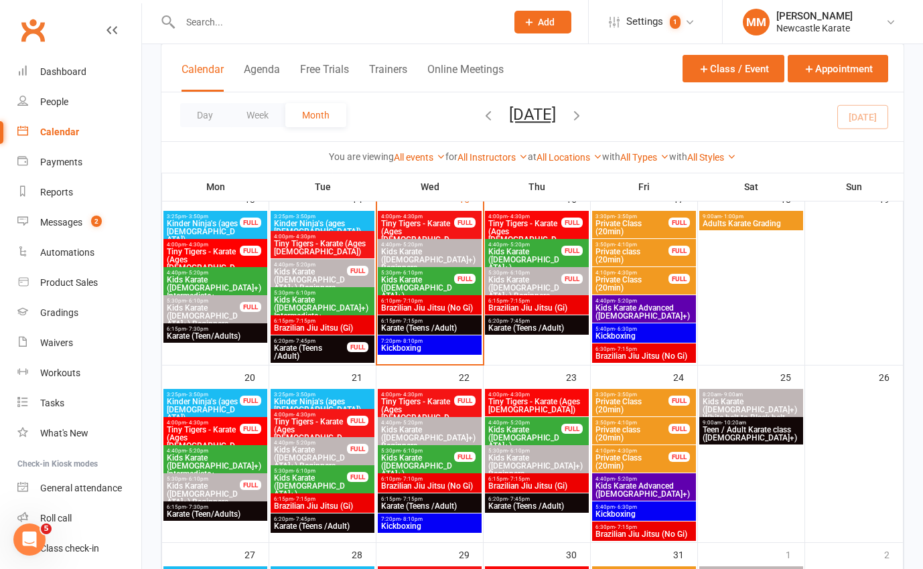
click at [198, 398] on span "Kinder Ninja's (ages 4-5)" at bounding box center [203, 410] width 74 height 24
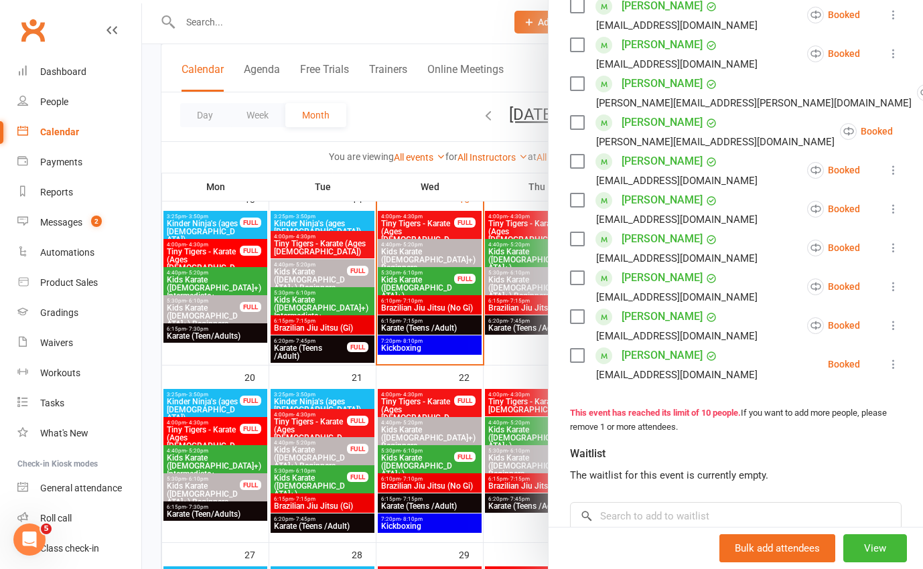
scroll to position [251, 0]
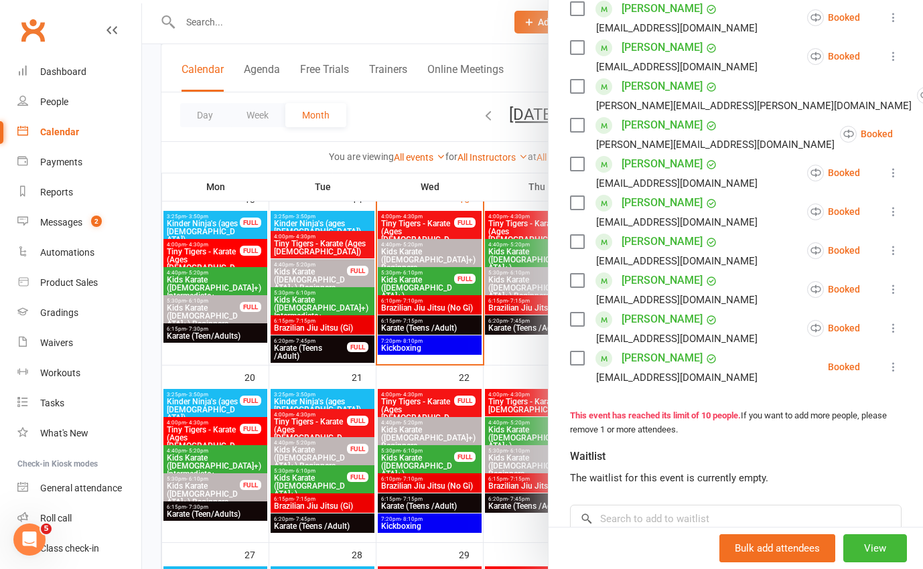
click at [29, 24] on link "Clubworx" at bounding box center [32, 29] width 33 height 33
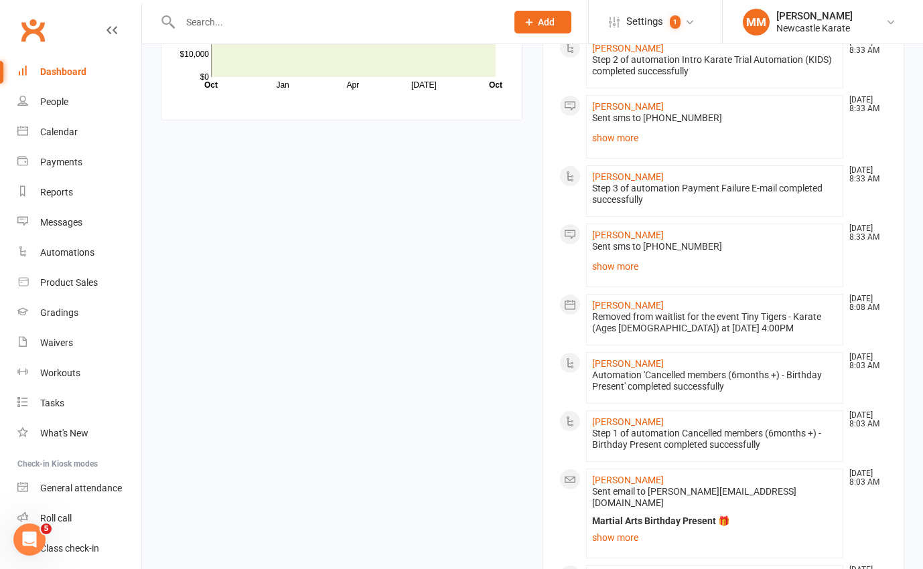
scroll to position [1356, 0]
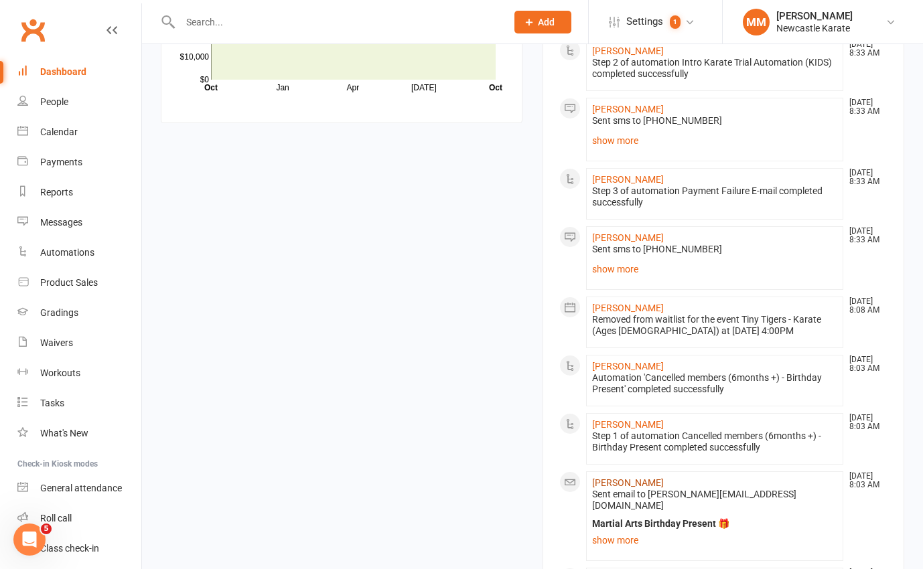
click at [617, 477] on link "[PERSON_NAME]" at bounding box center [628, 482] width 72 height 11
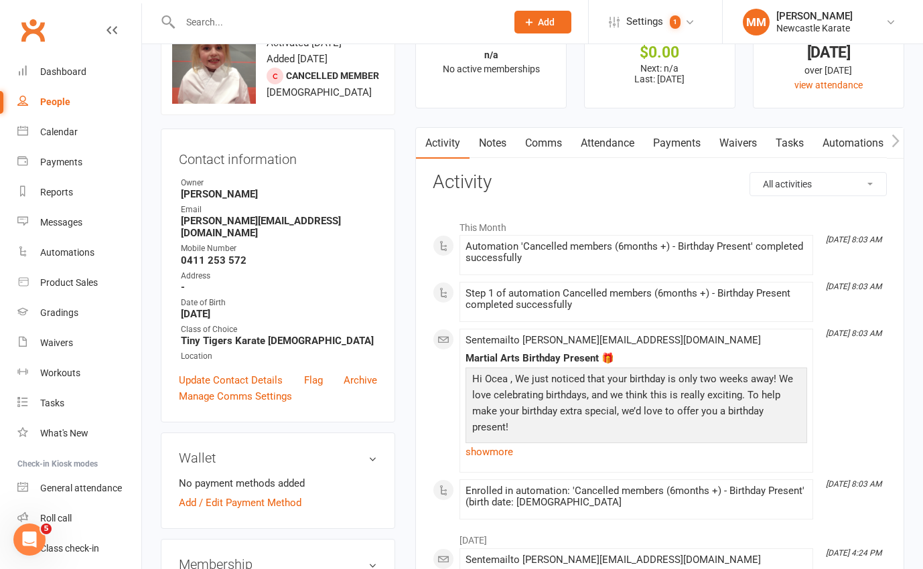
scroll to position [45, 0]
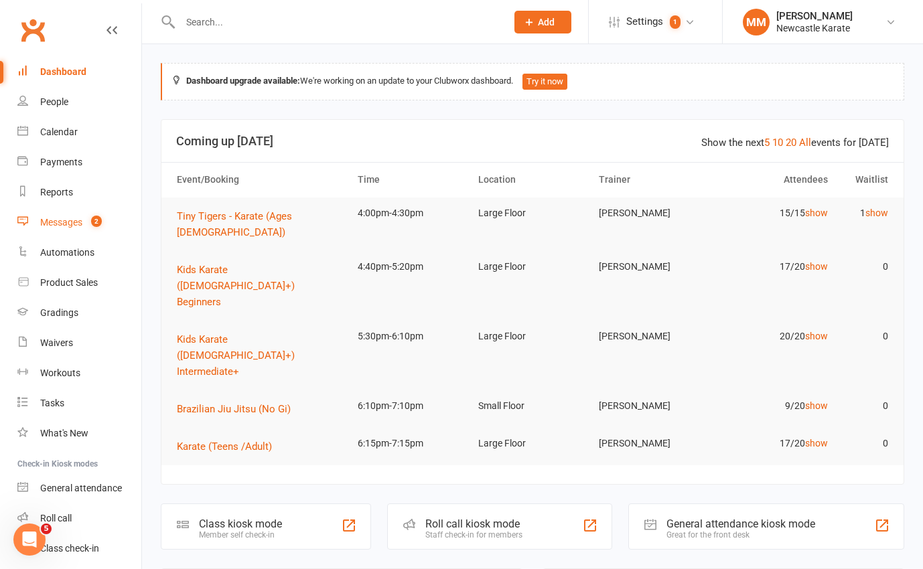
click at [74, 226] on div "Messages" at bounding box center [61, 222] width 42 height 11
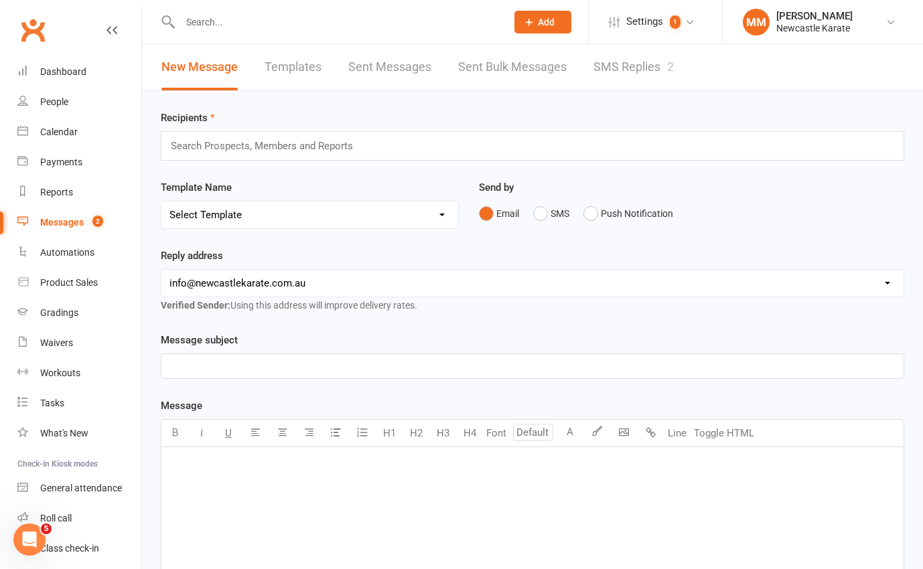
click at [633, 76] on link "SMS Replies 2" at bounding box center [633, 67] width 80 height 46
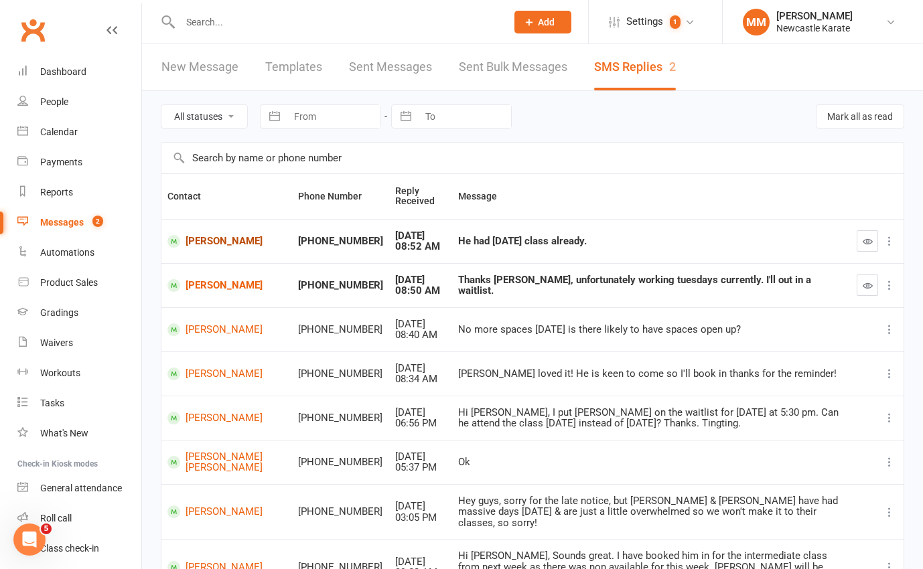
click at [220, 242] on link "[PERSON_NAME]" at bounding box center [226, 241] width 119 height 13
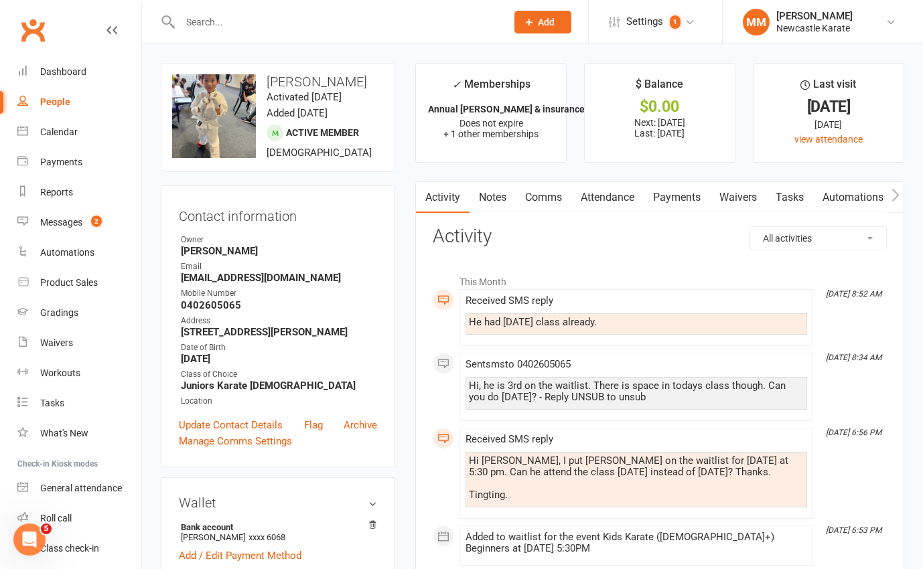
click at [595, 196] on link "Attendance" at bounding box center [607, 197] width 72 height 31
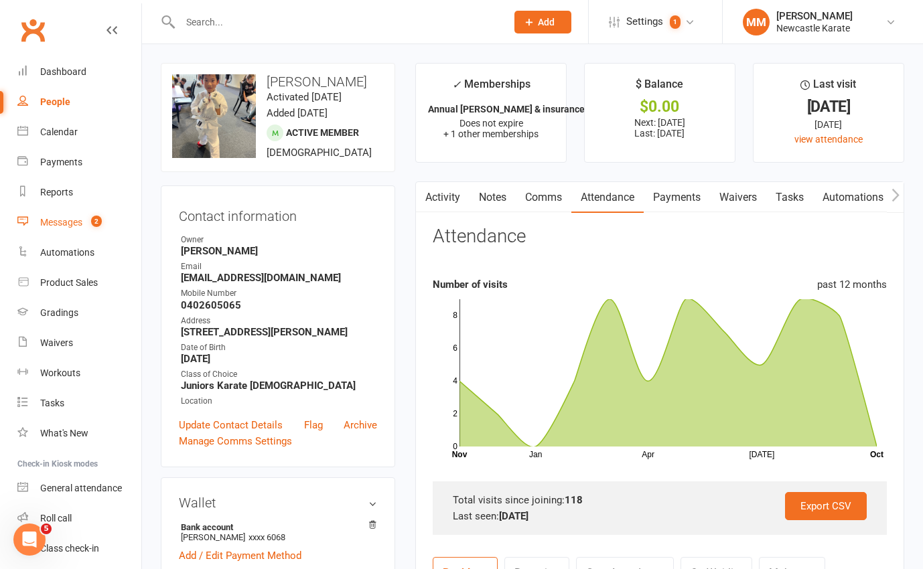
click at [52, 220] on div "Messages" at bounding box center [61, 222] width 42 height 11
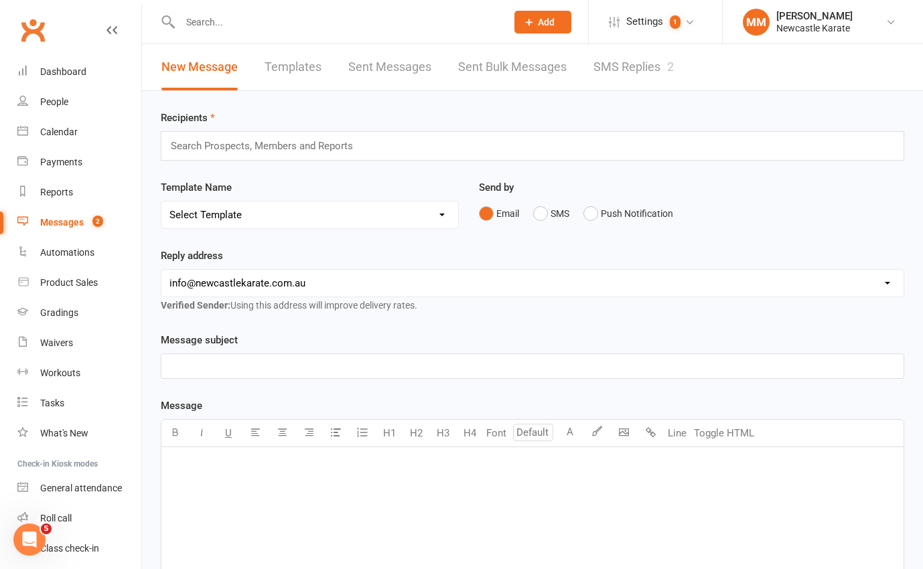
click at [639, 72] on link "SMS Replies 2" at bounding box center [633, 67] width 80 height 46
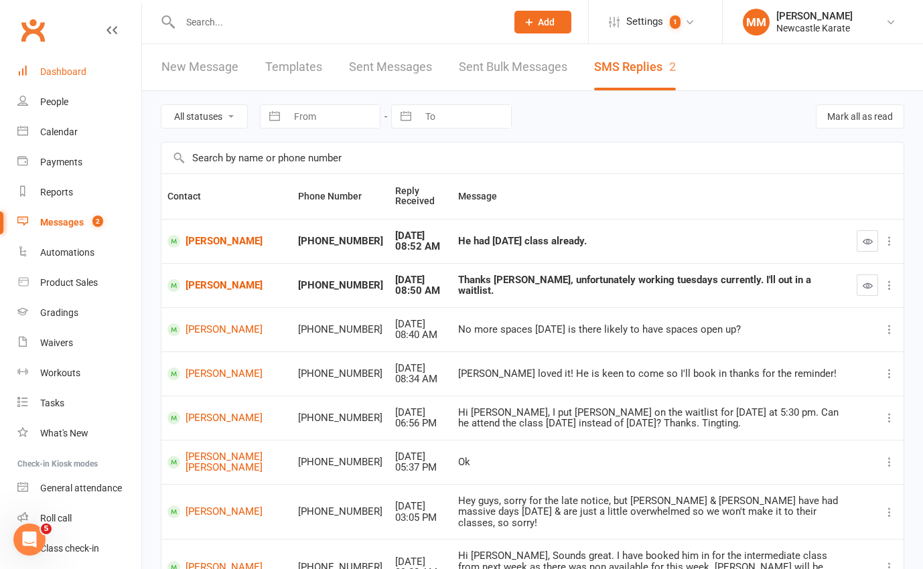
click at [70, 68] on div "Dashboard" at bounding box center [63, 71] width 46 height 11
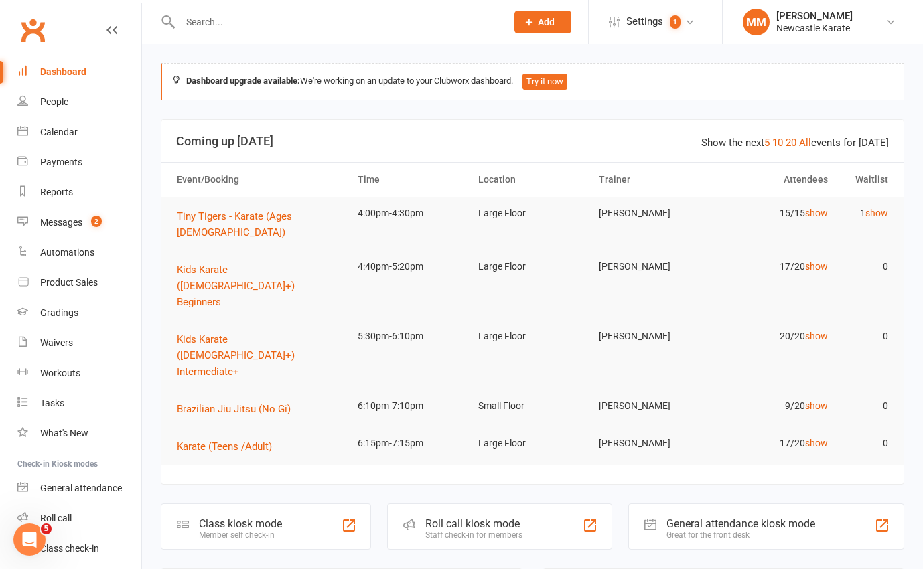
click at [36, 34] on link "Clubworx" at bounding box center [32, 29] width 33 height 33
click at [78, 216] on link "Messages 2" at bounding box center [79, 223] width 124 height 30
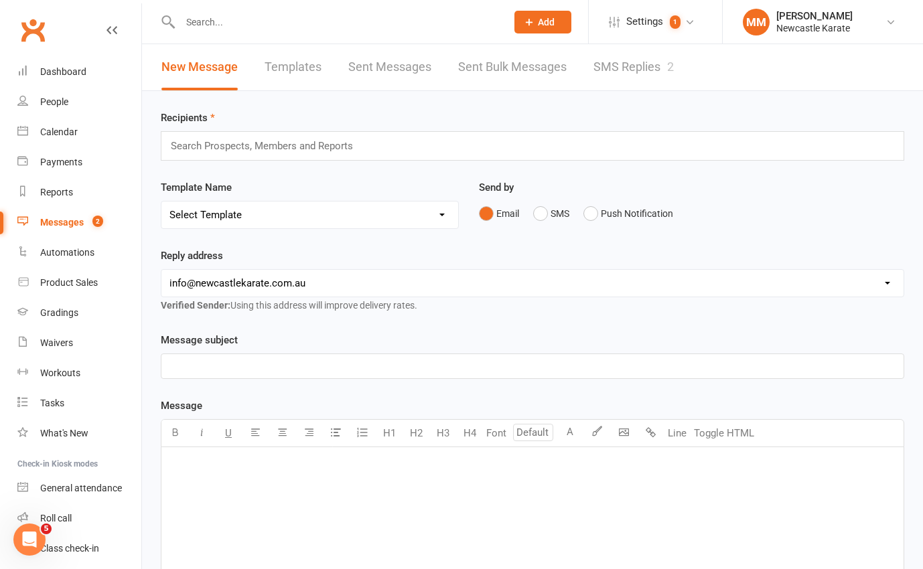
click at [648, 65] on link "SMS Replies 2" at bounding box center [633, 67] width 80 height 46
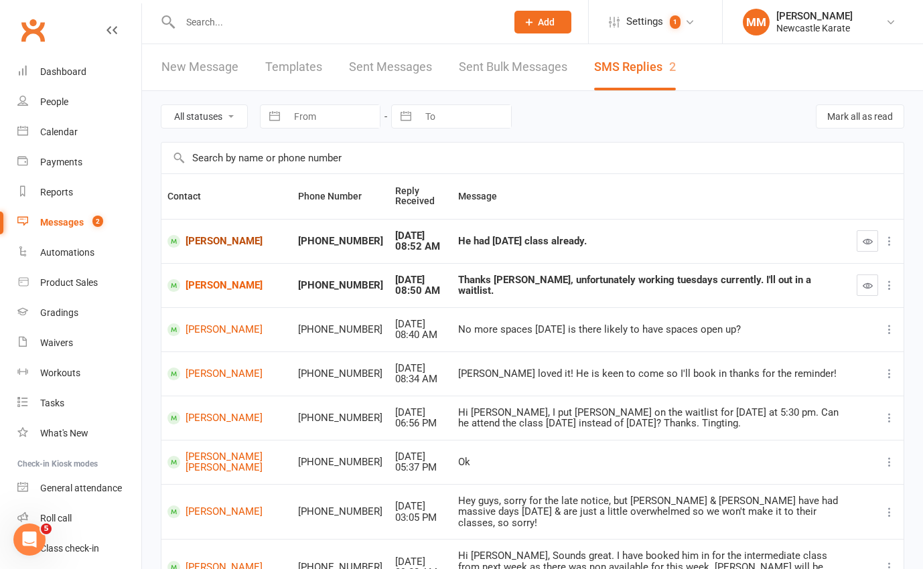
click at [223, 236] on link "[PERSON_NAME]" at bounding box center [226, 241] width 119 height 13
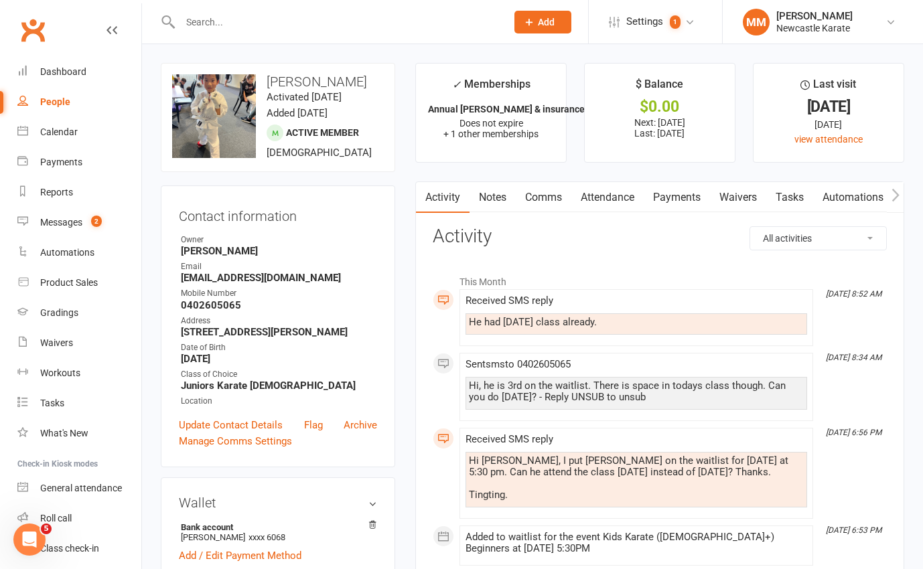
click at [537, 197] on link "Comms" at bounding box center [544, 197] width 56 height 31
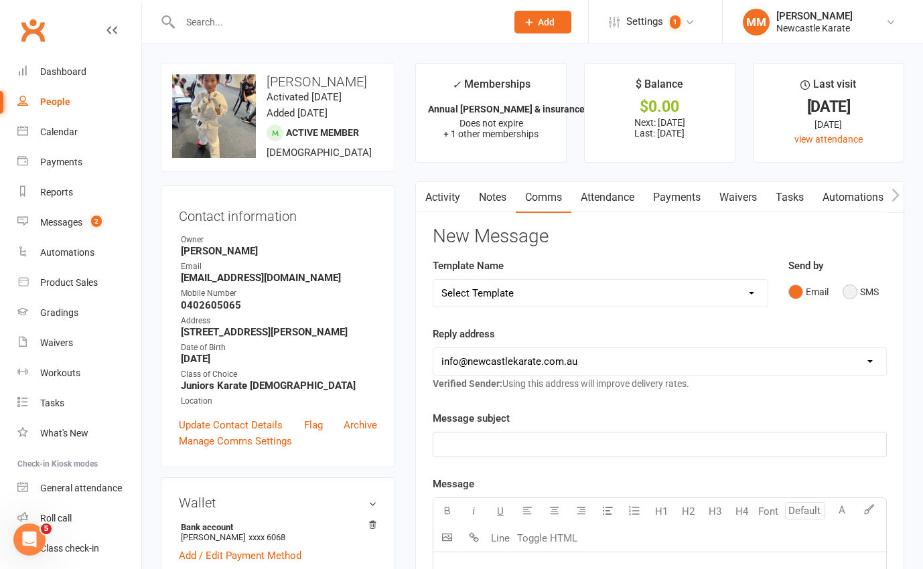
click at [858, 288] on button "SMS" at bounding box center [860, 291] width 36 height 25
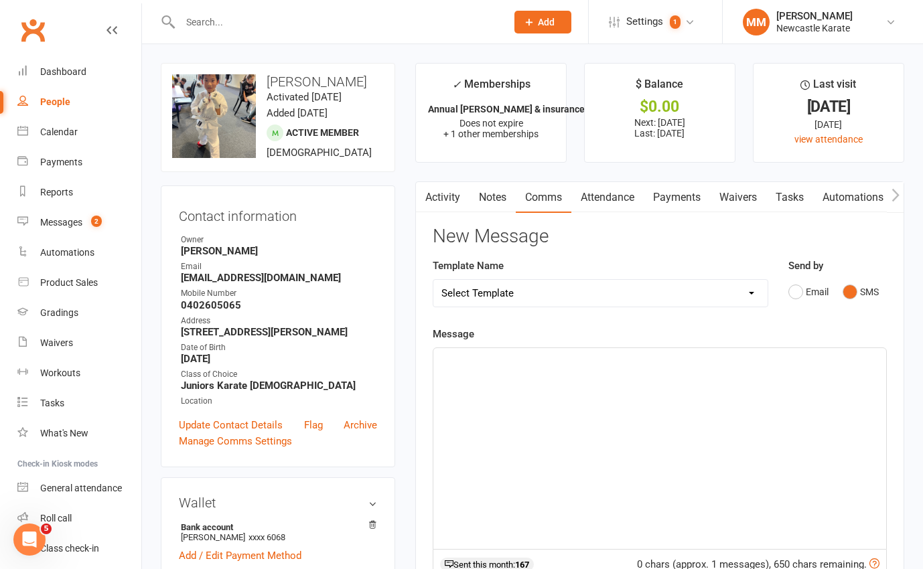
click at [544, 368] on div "﻿" at bounding box center [659, 448] width 453 height 201
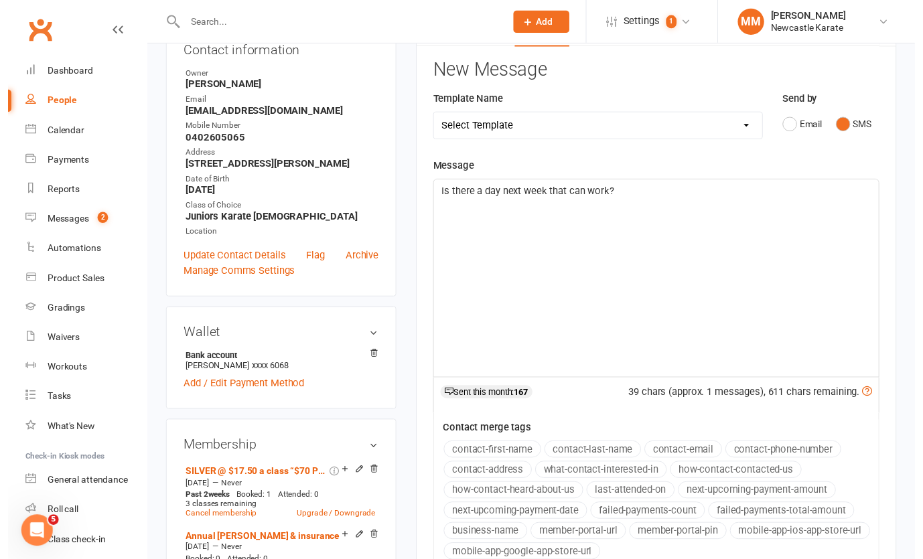
scroll to position [349, 0]
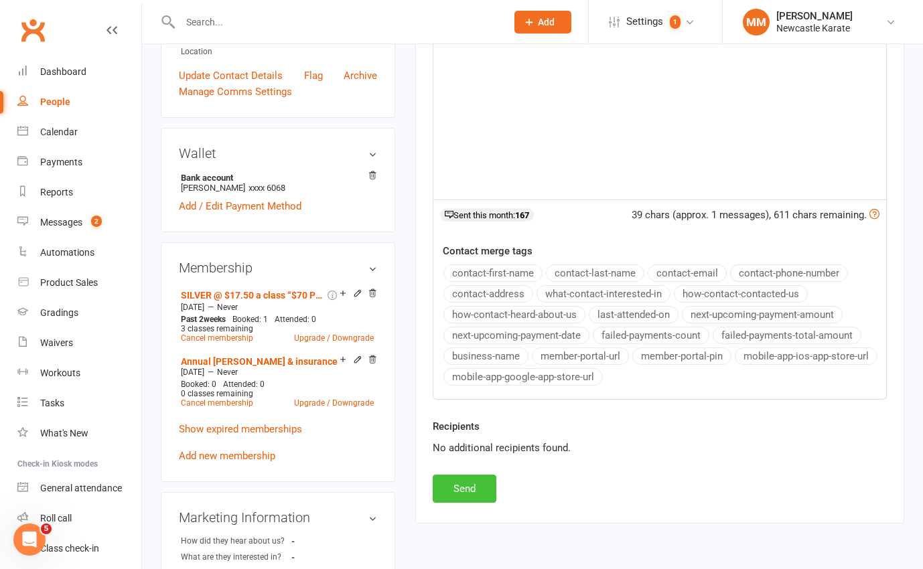
click at [477, 485] on button "Send" at bounding box center [465, 489] width 64 height 28
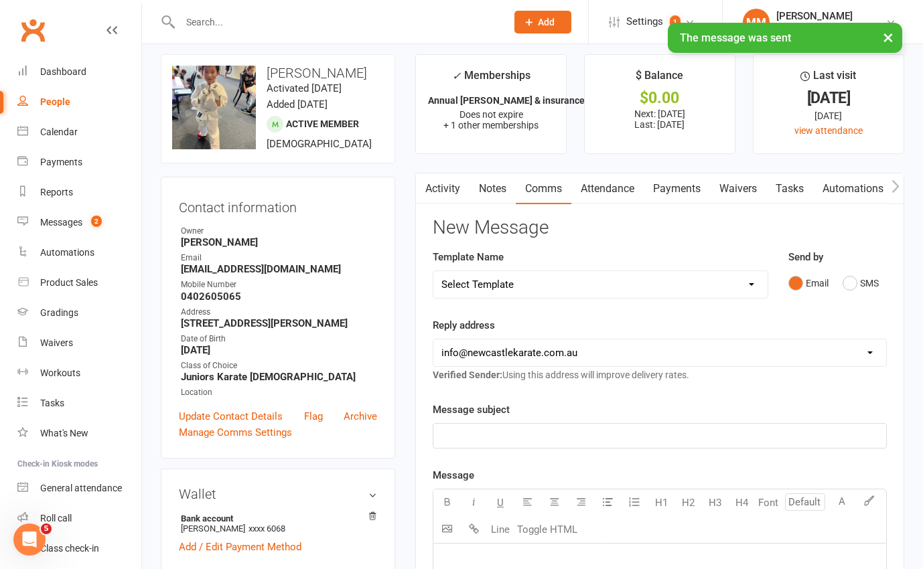
scroll to position [0, 0]
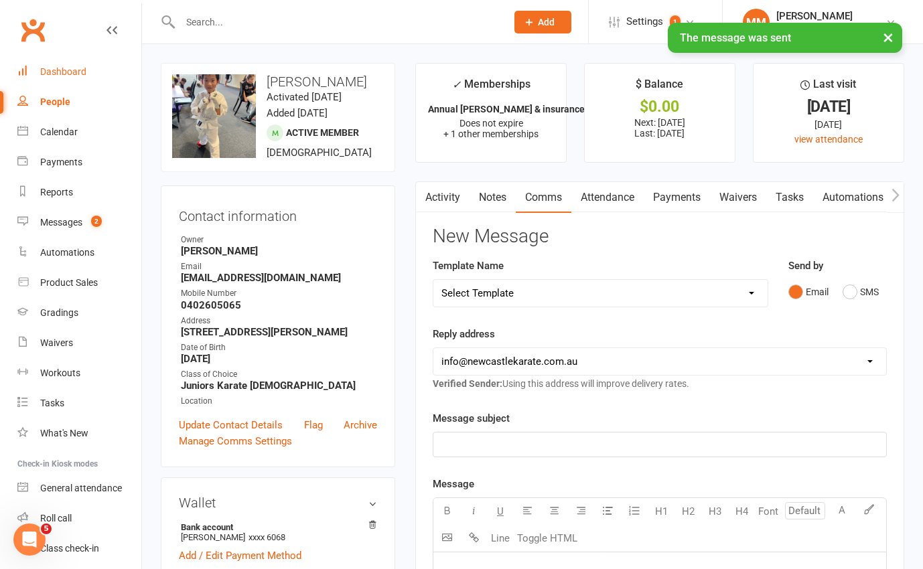
click at [82, 66] on div "Dashboard" at bounding box center [63, 71] width 46 height 11
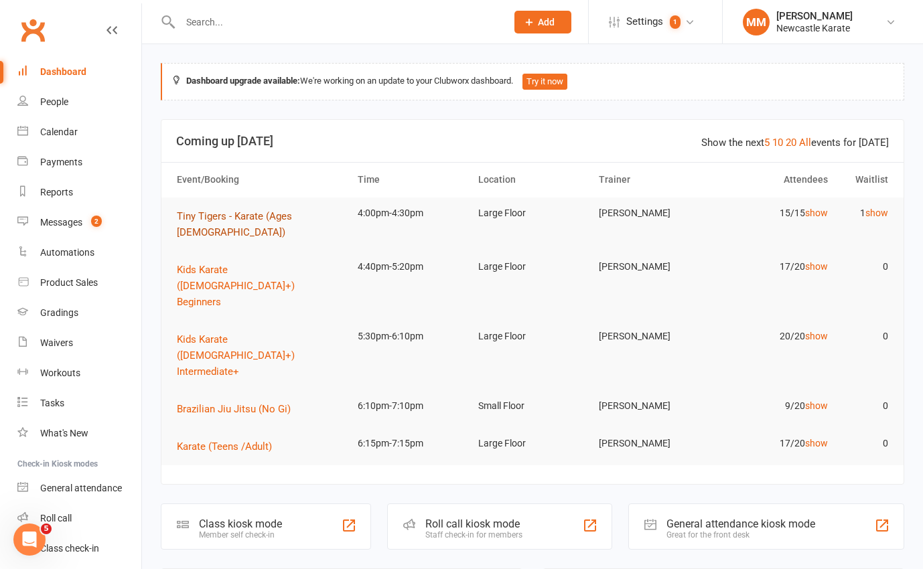
click at [265, 215] on span "Tiny Tigers - Karate (Ages [DEMOGRAPHIC_DATA])" at bounding box center [234, 224] width 115 height 28
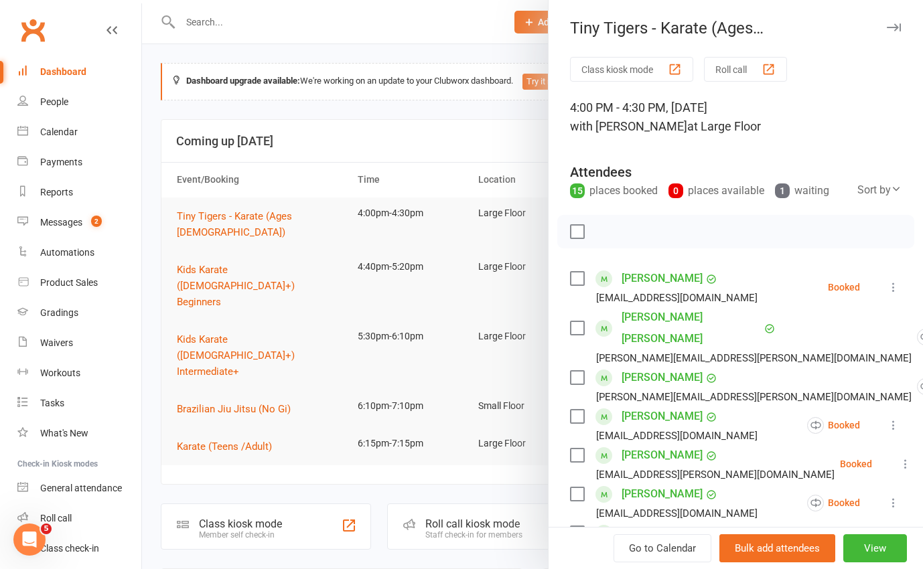
click at [326, 118] on div at bounding box center [532, 284] width 781 height 569
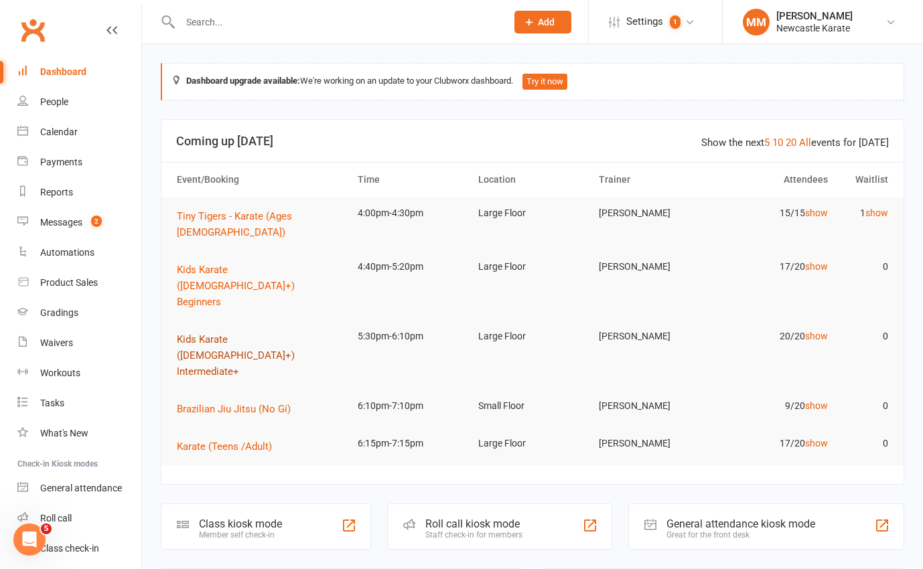
click at [275, 333] on span "Kids Karate ([DEMOGRAPHIC_DATA]+) Intermediate+" at bounding box center [236, 355] width 118 height 44
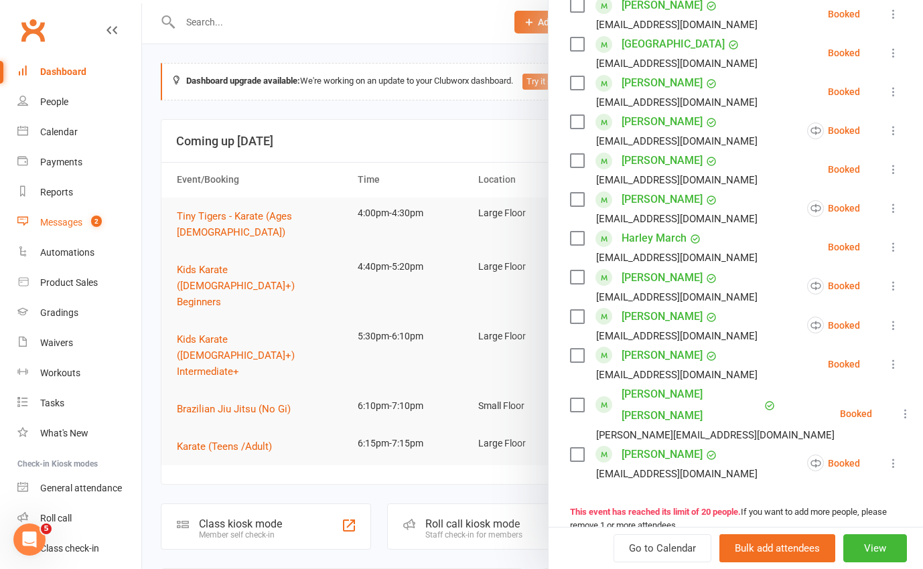
scroll to position [564, 0]
click at [48, 217] on div "Messages" at bounding box center [61, 222] width 42 height 11
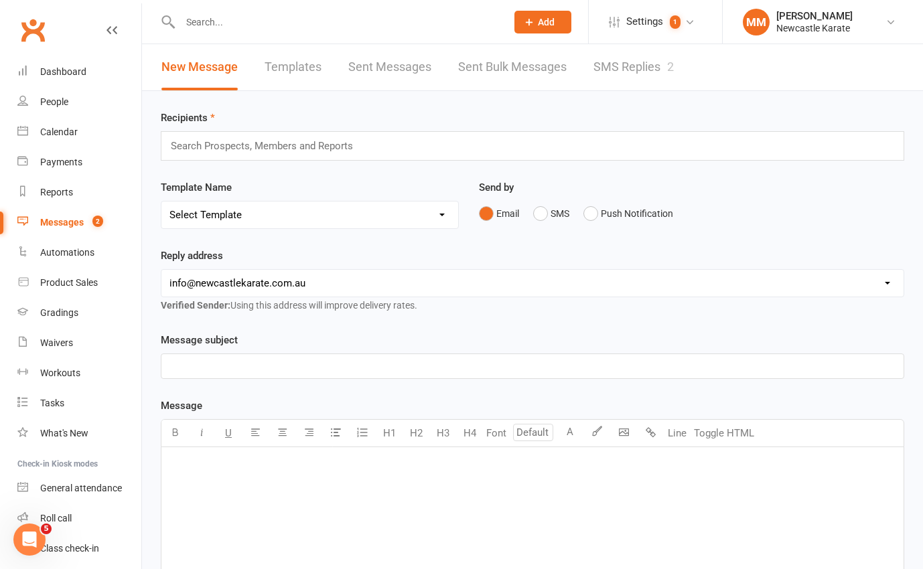
click at [659, 63] on link "SMS Replies 2" at bounding box center [633, 67] width 80 height 46
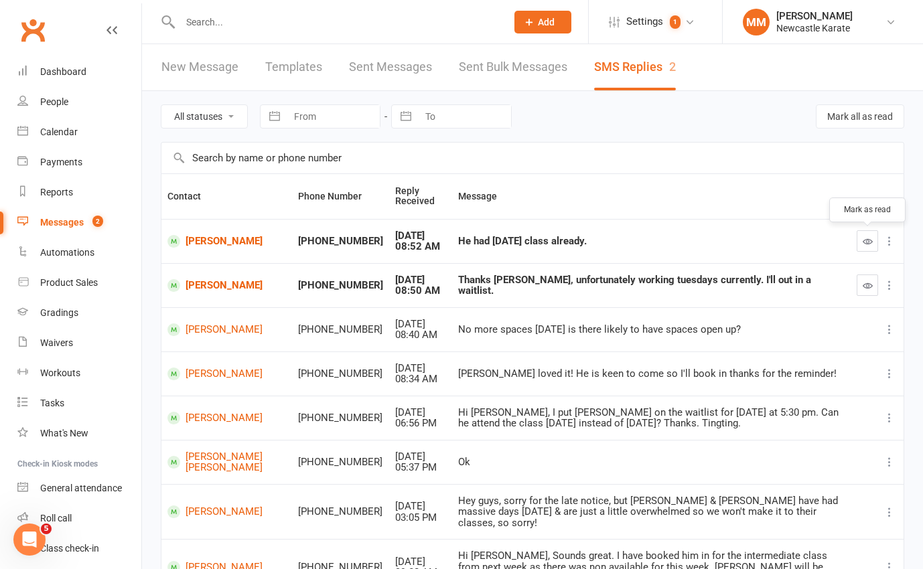
click at [870, 242] on icon "button" at bounding box center [867, 241] width 10 height 10
click at [869, 289] on icon "button" at bounding box center [867, 286] width 10 height 10
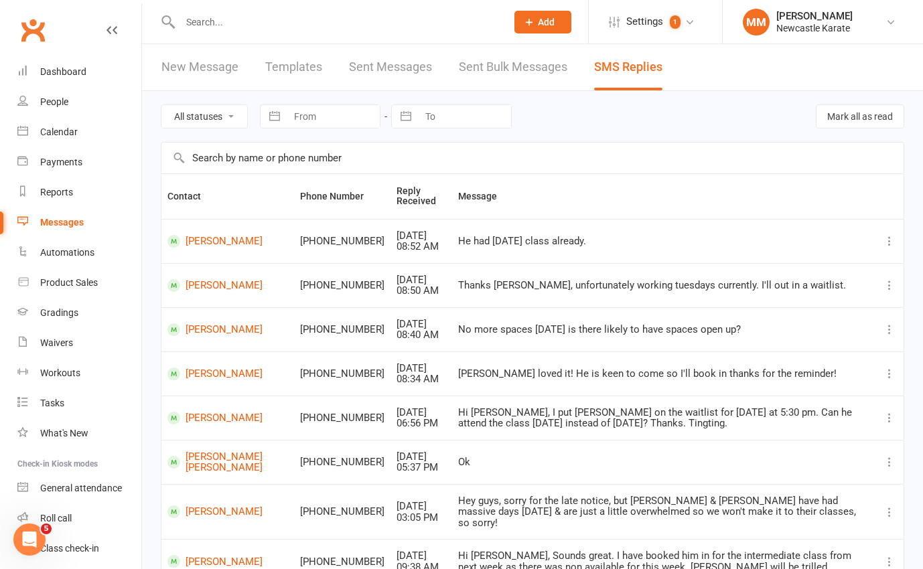
click at [37, 23] on link "Clubworx" at bounding box center [32, 29] width 33 height 33
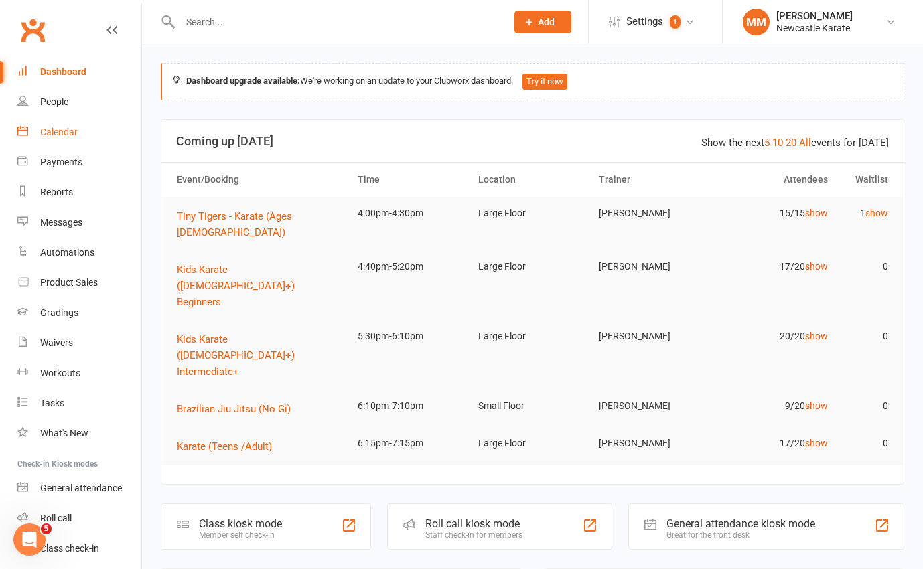
click at [56, 129] on div "Calendar" at bounding box center [58, 132] width 37 height 11
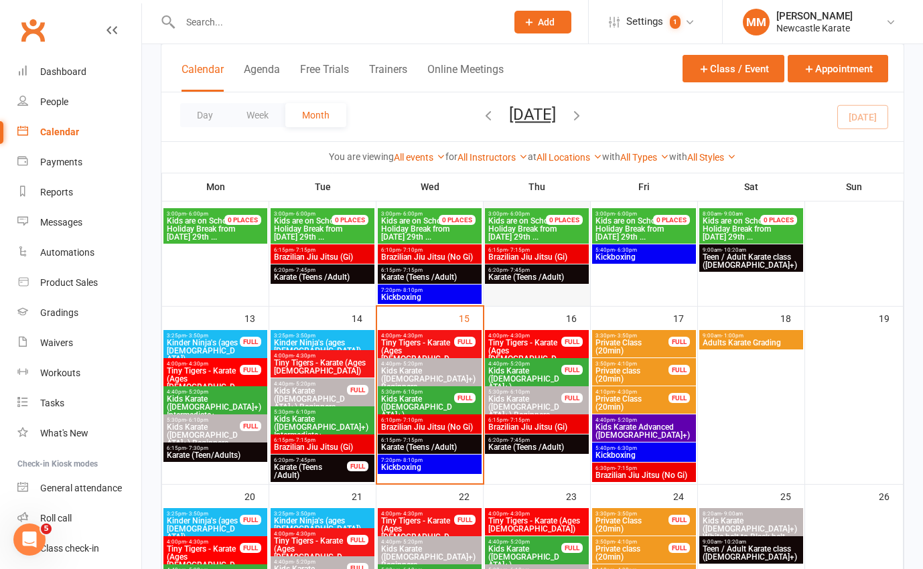
scroll to position [230, 0]
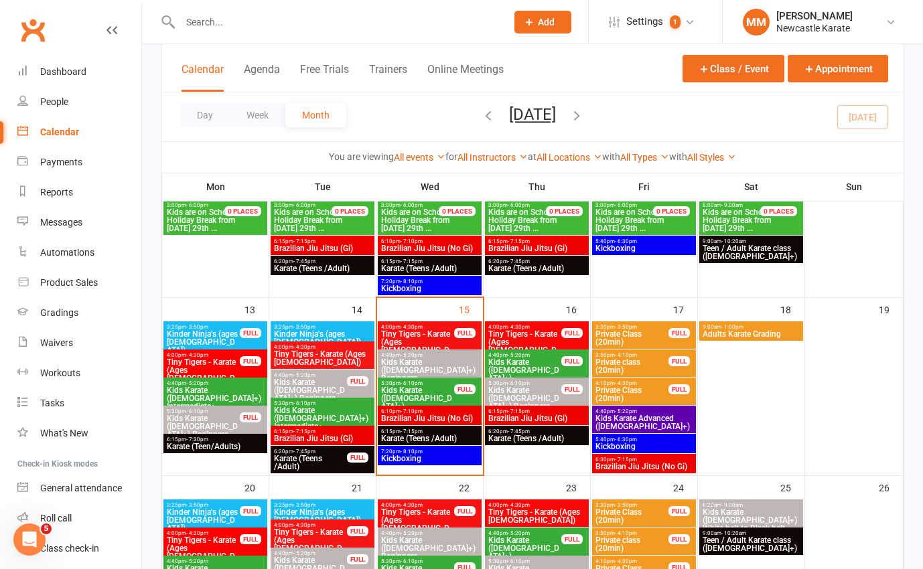
click at [537, 389] on span "Kids Karate ([DEMOGRAPHIC_DATA]+) Beginners" at bounding box center [524, 398] width 74 height 24
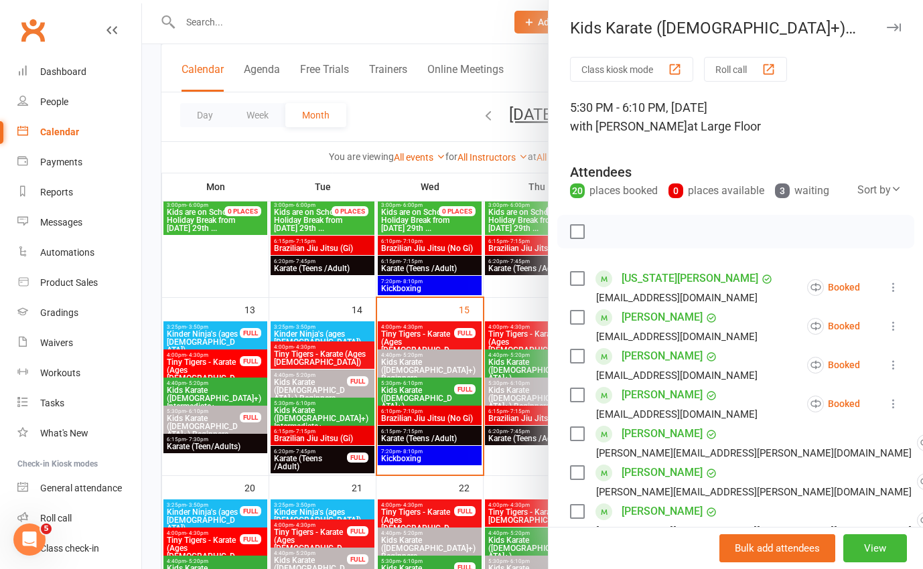
click at [289, 387] on div at bounding box center [532, 284] width 781 height 569
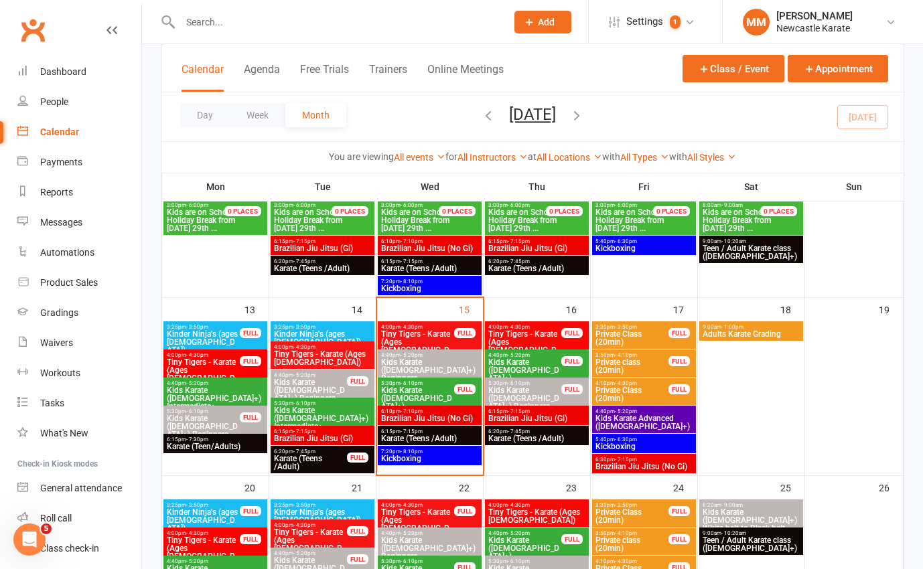
click at [294, 384] on span "Kids Karate ([DEMOGRAPHIC_DATA]+) Beginners" at bounding box center [310, 390] width 74 height 24
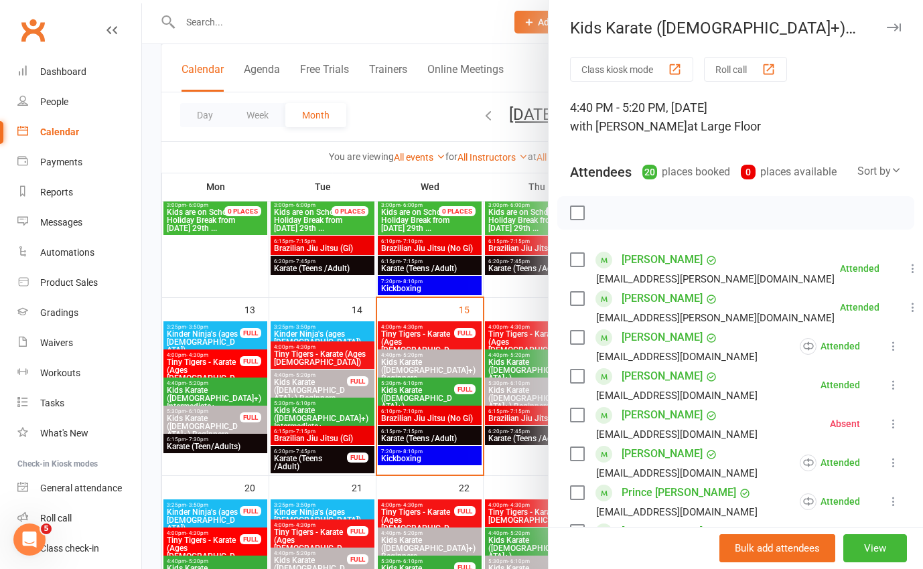
click at [226, 412] on div at bounding box center [532, 284] width 781 height 569
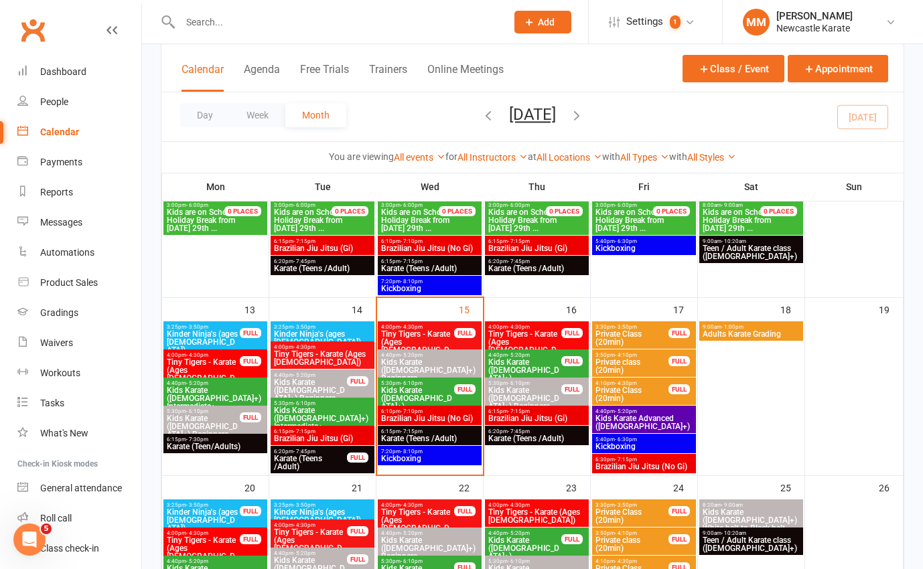
click at [222, 416] on span "Kids Karate ([DEMOGRAPHIC_DATA]+) Beginners" at bounding box center [203, 426] width 74 height 24
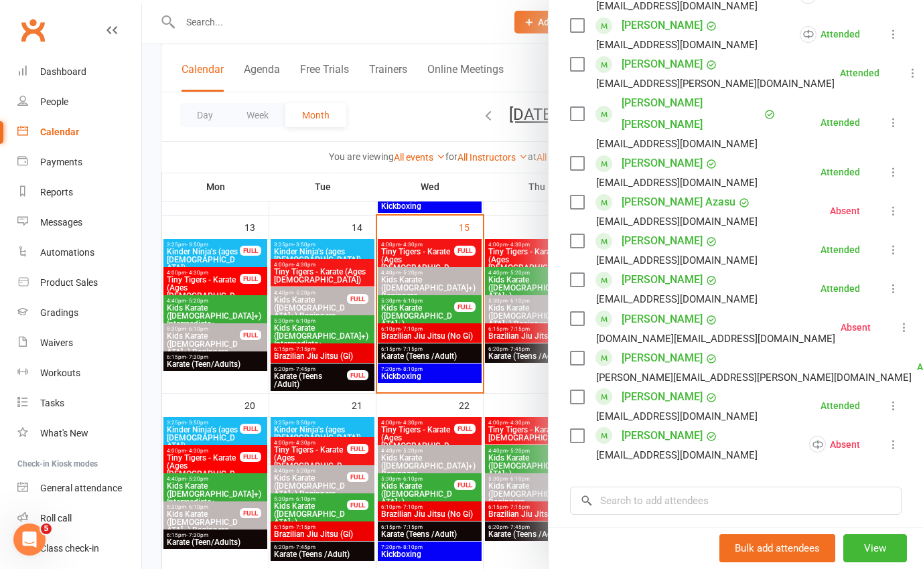
scroll to position [404, 0]
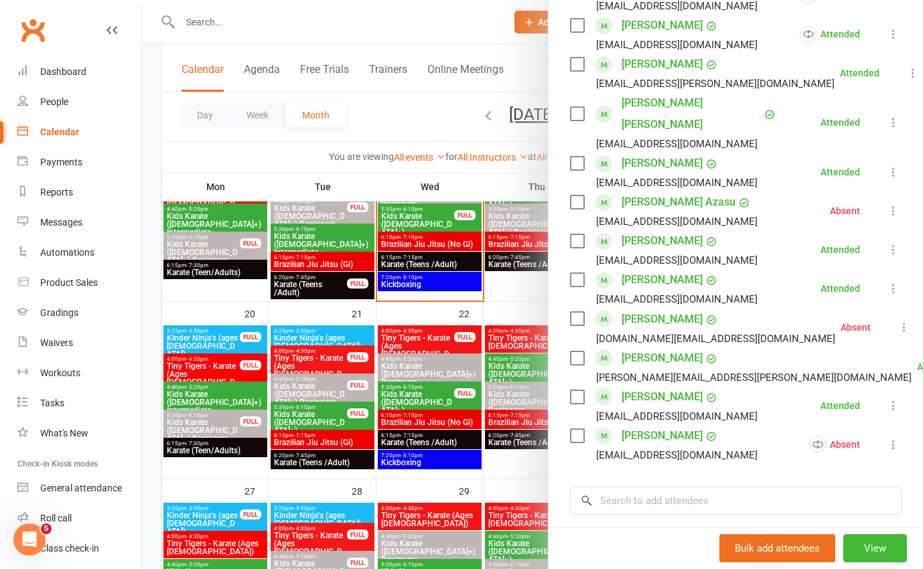
click at [310, 308] on div at bounding box center [532, 284] width 781 height 569
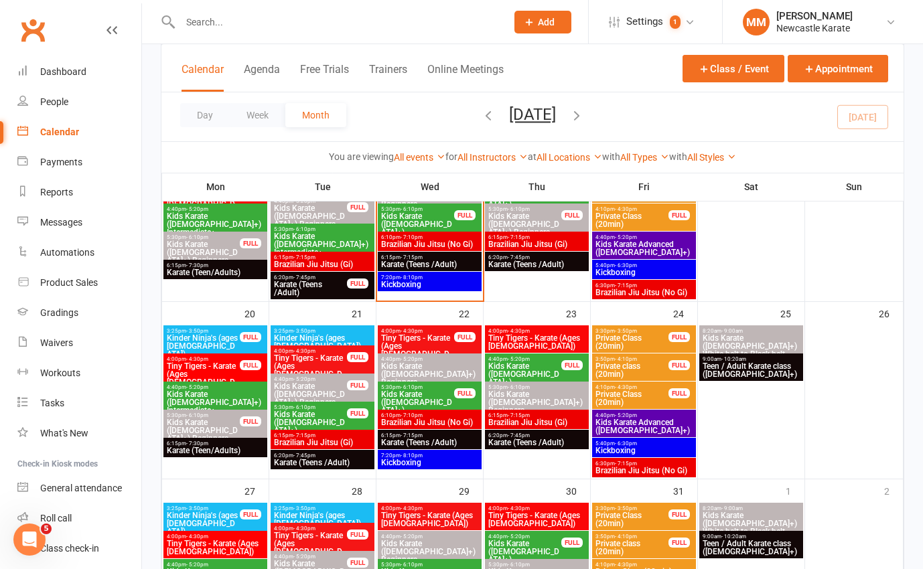
click at [217, 418] on span "Kids Karate ([DEMOGRAPHIC_DATA]+) Beginners" at bounding box center [203, 430] width 74 height 24
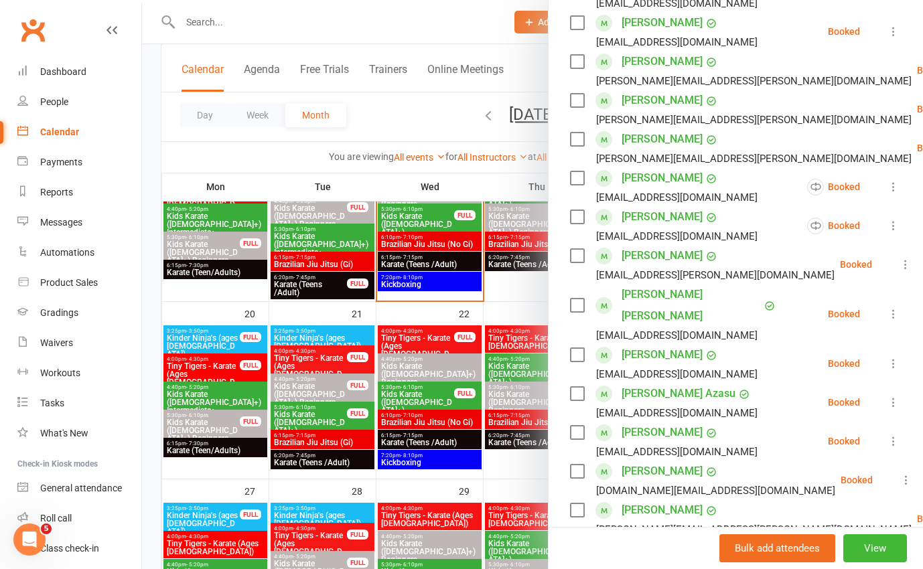
scroll to position [351, 0]
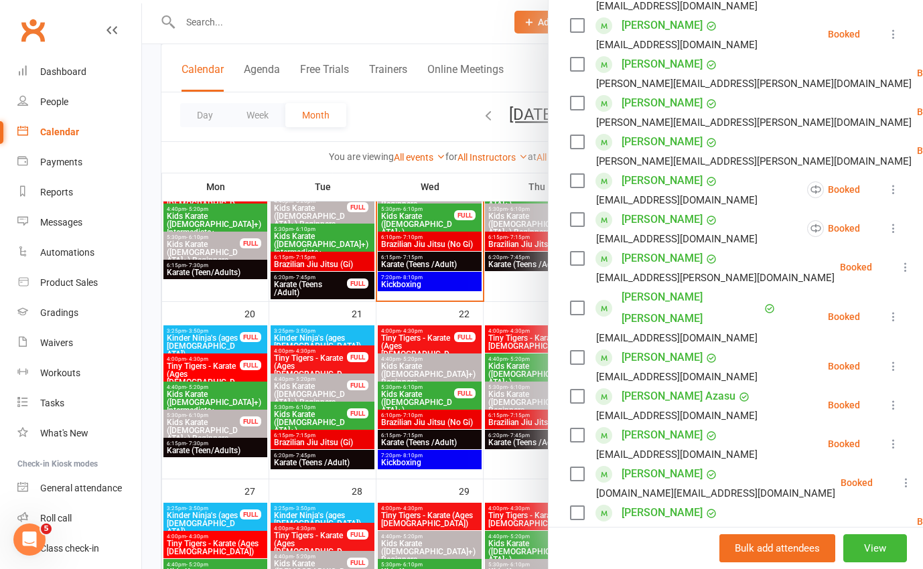
click at [388, 106] on div at bounding box center [532, 284] width 781 height 569
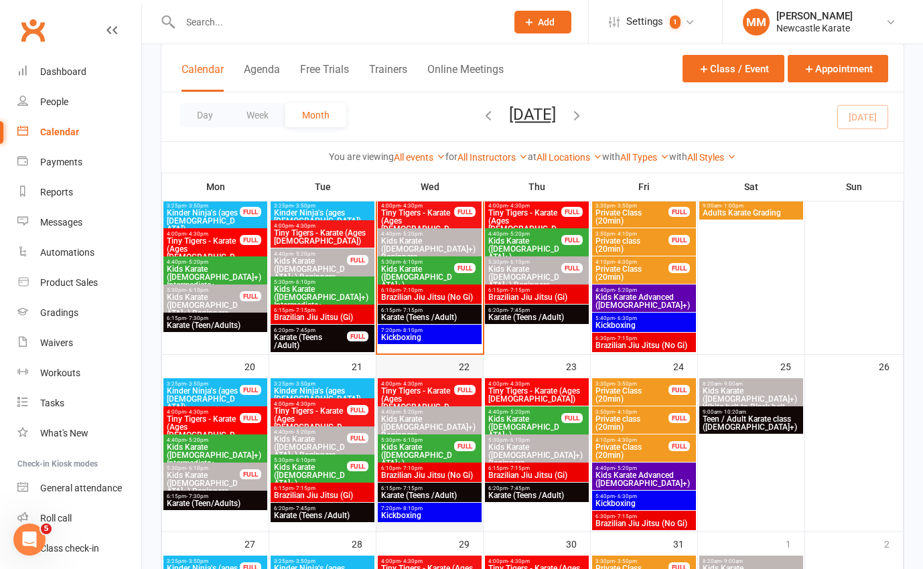
scroll to position [311, 0]
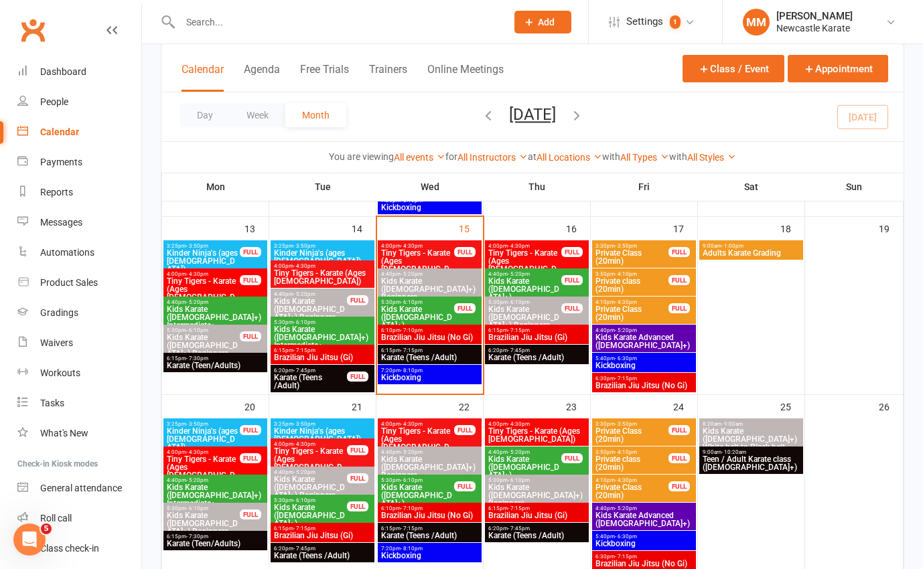
click at [524, 303] on span "- 6:10pm" at bounding box center [519, 302] width 22 height 6
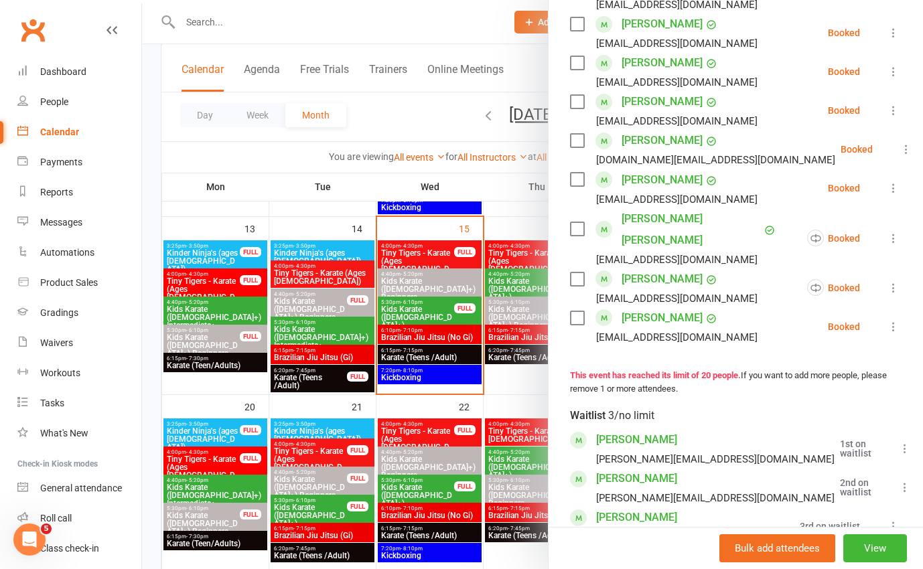
scroll to position [910, 0]
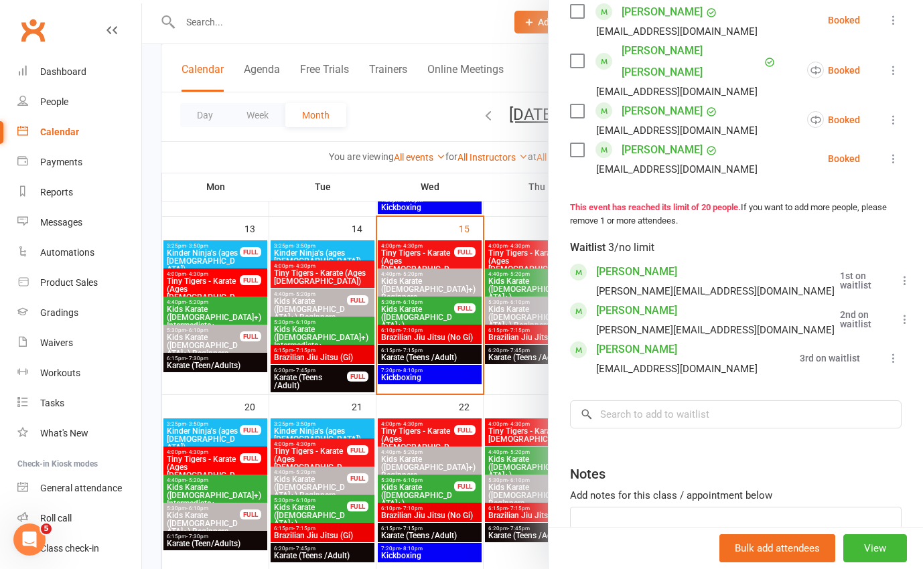
click at [265, 151] on div at bounding box center [532, 284] width 781 height 569
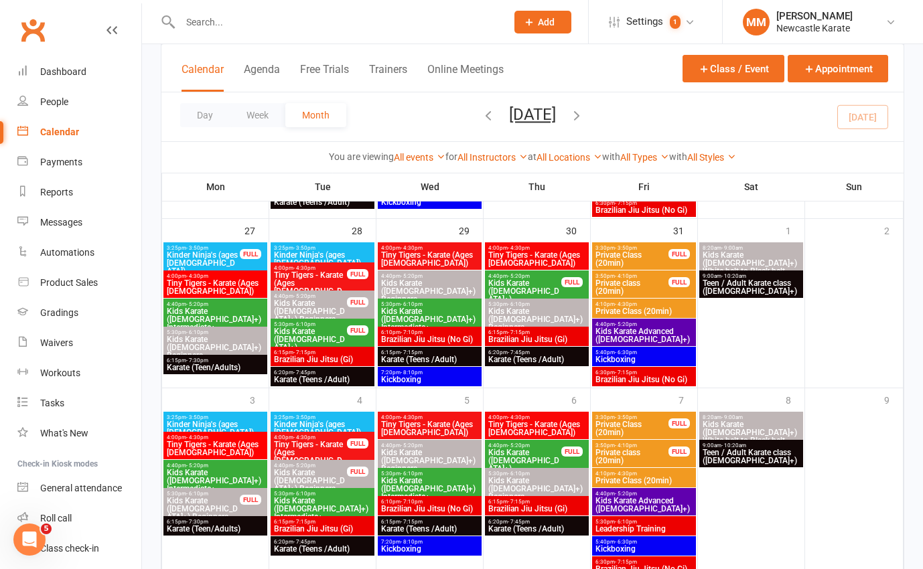
scroll to position [712, 0]
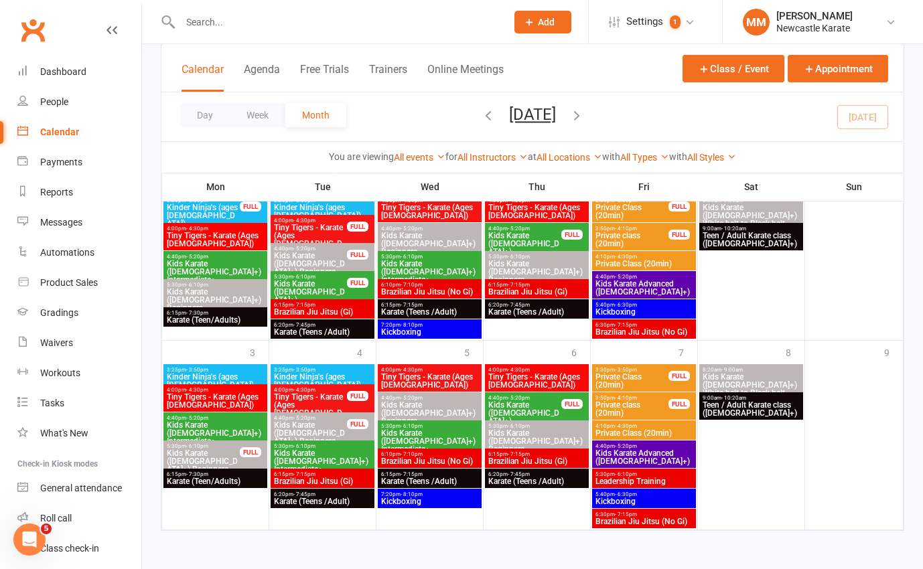
click at [43, 29] on link "Clubworx" at bounding box center [32, 29] width 33 height 33
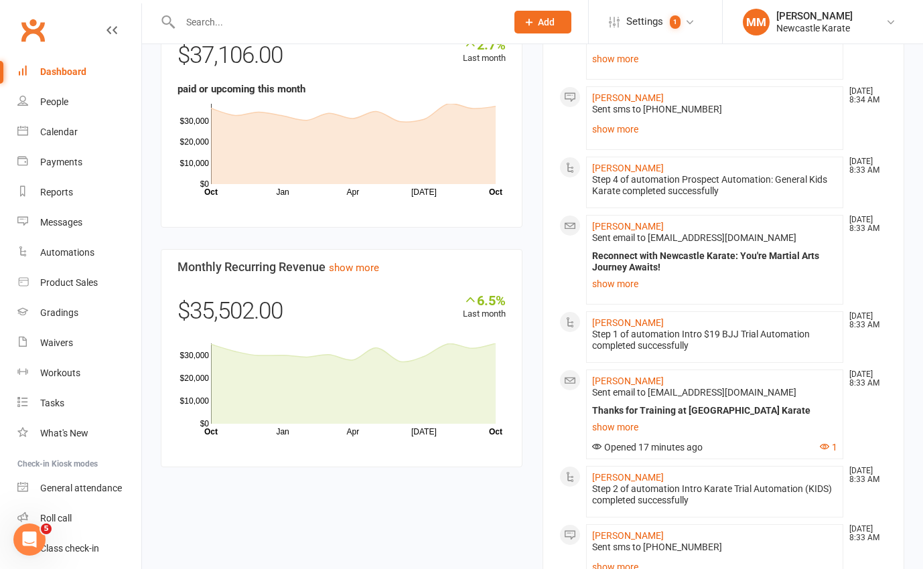
scroll to position [1012, 0]
click at [642, 375] on link "[PERSON_NAME]" at bounding box center [628, 380] width 72 height 11
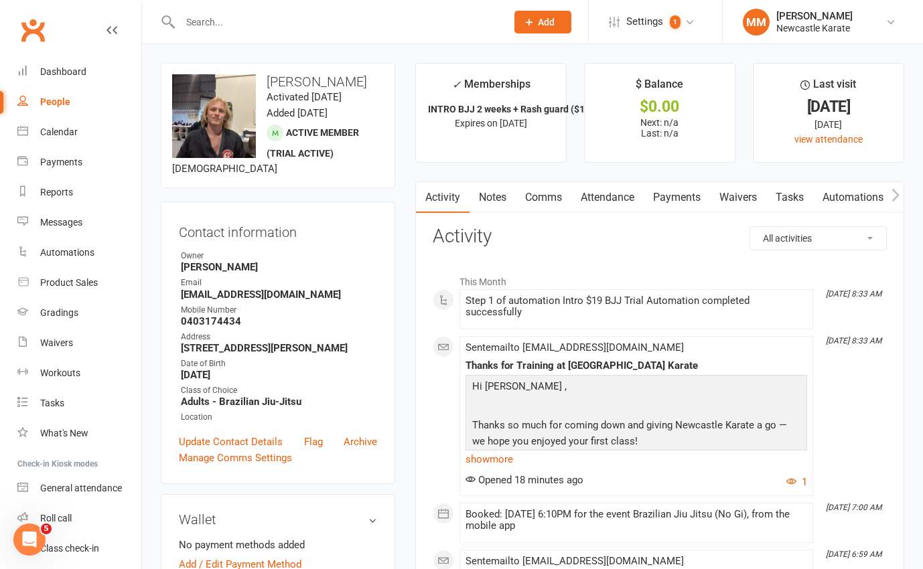
click at [31, 21] on link "Clubworx" at bounding box center [32, 29] width 33 height 33
